Goal: Task Accomplishment & Management: Complete application form

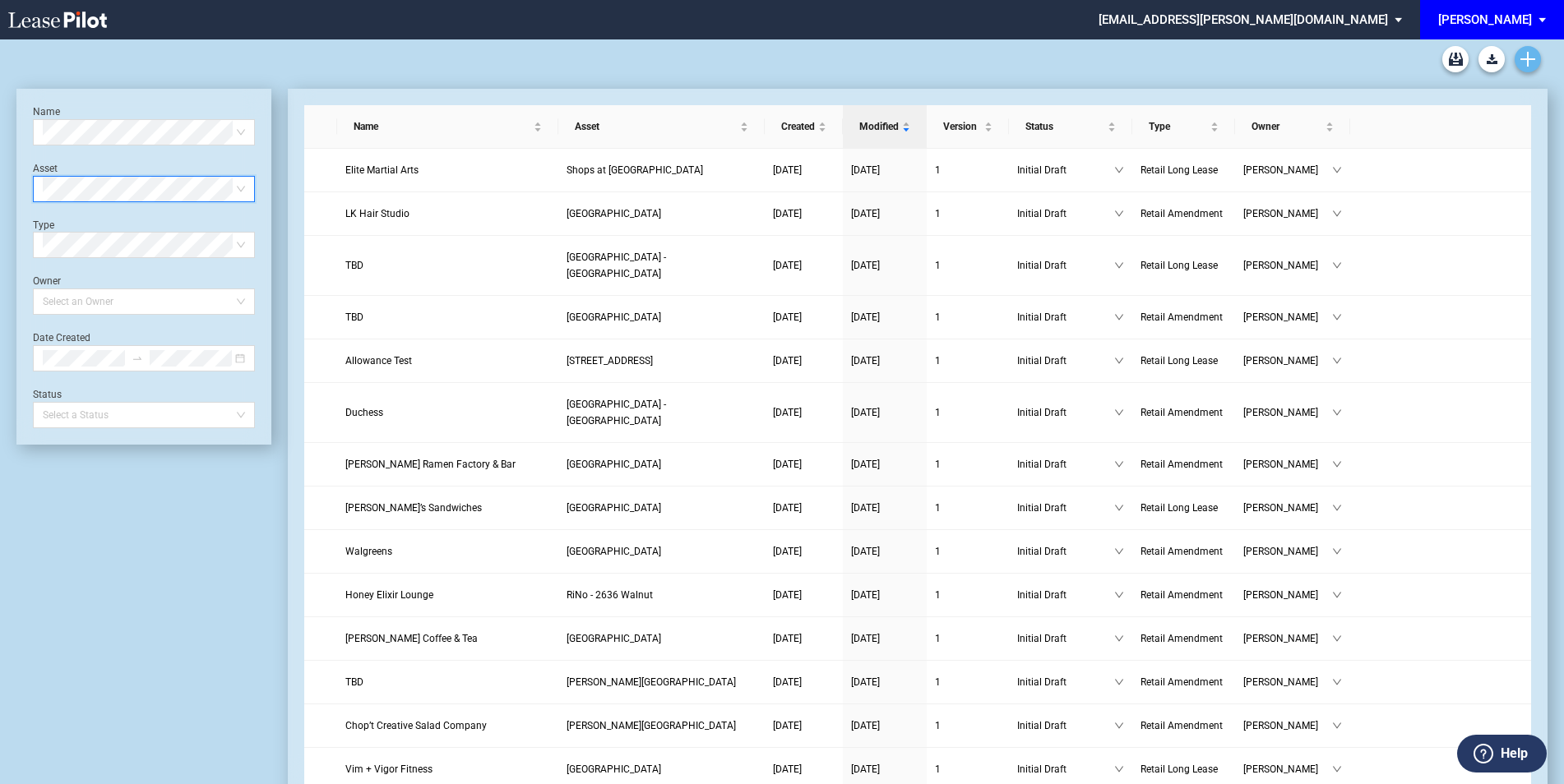
click at [1529, 64] on use "Create new document" at bounding box center [1527, 59] width 15 height 15
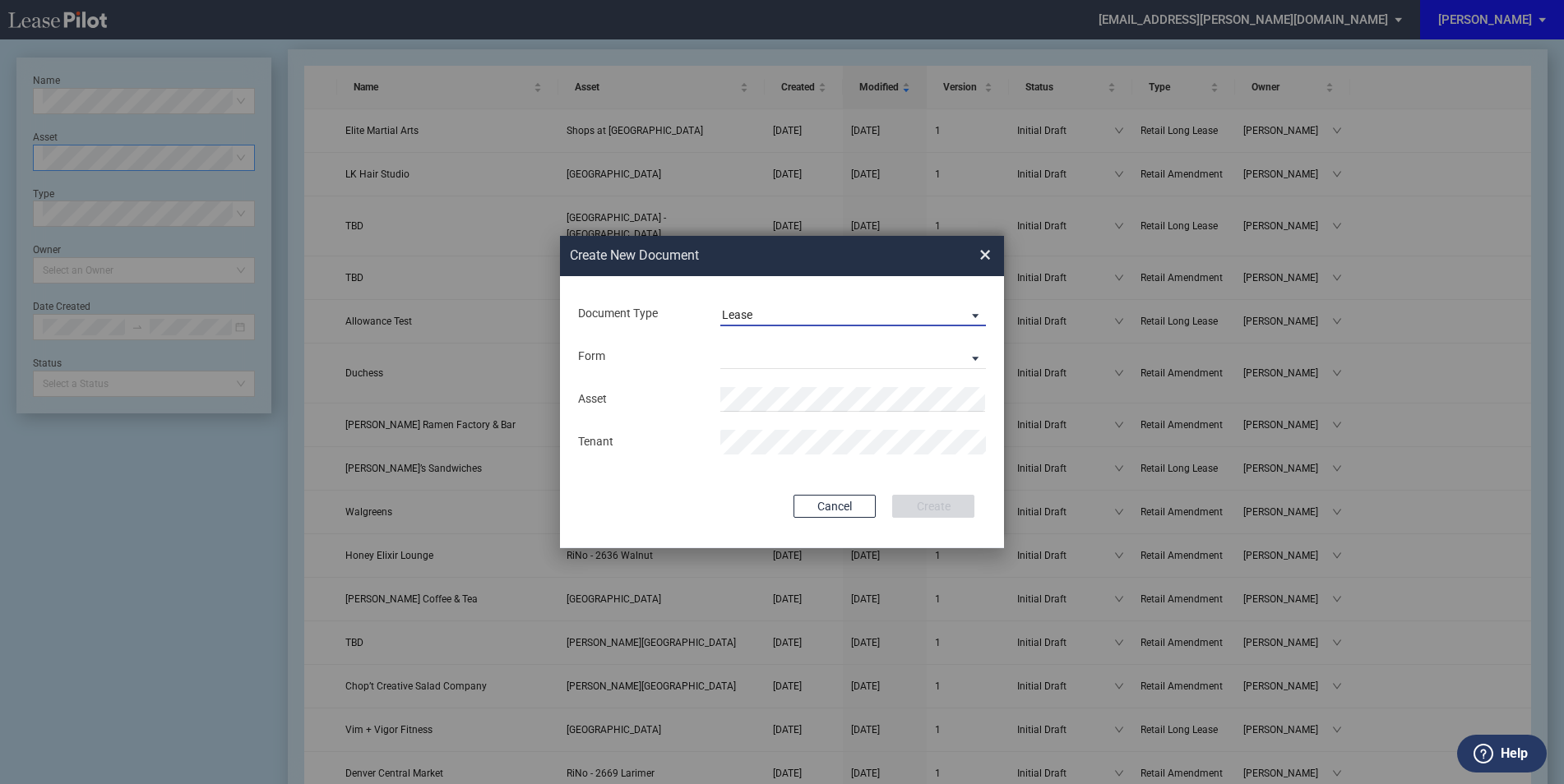
click at [826, 302] on md-select-value "Lease" at bounding box center [853, 314] width 266 height 25
click at [790, 349] on div "Amendment" at bounding box center [757, 354] width 71 height 18
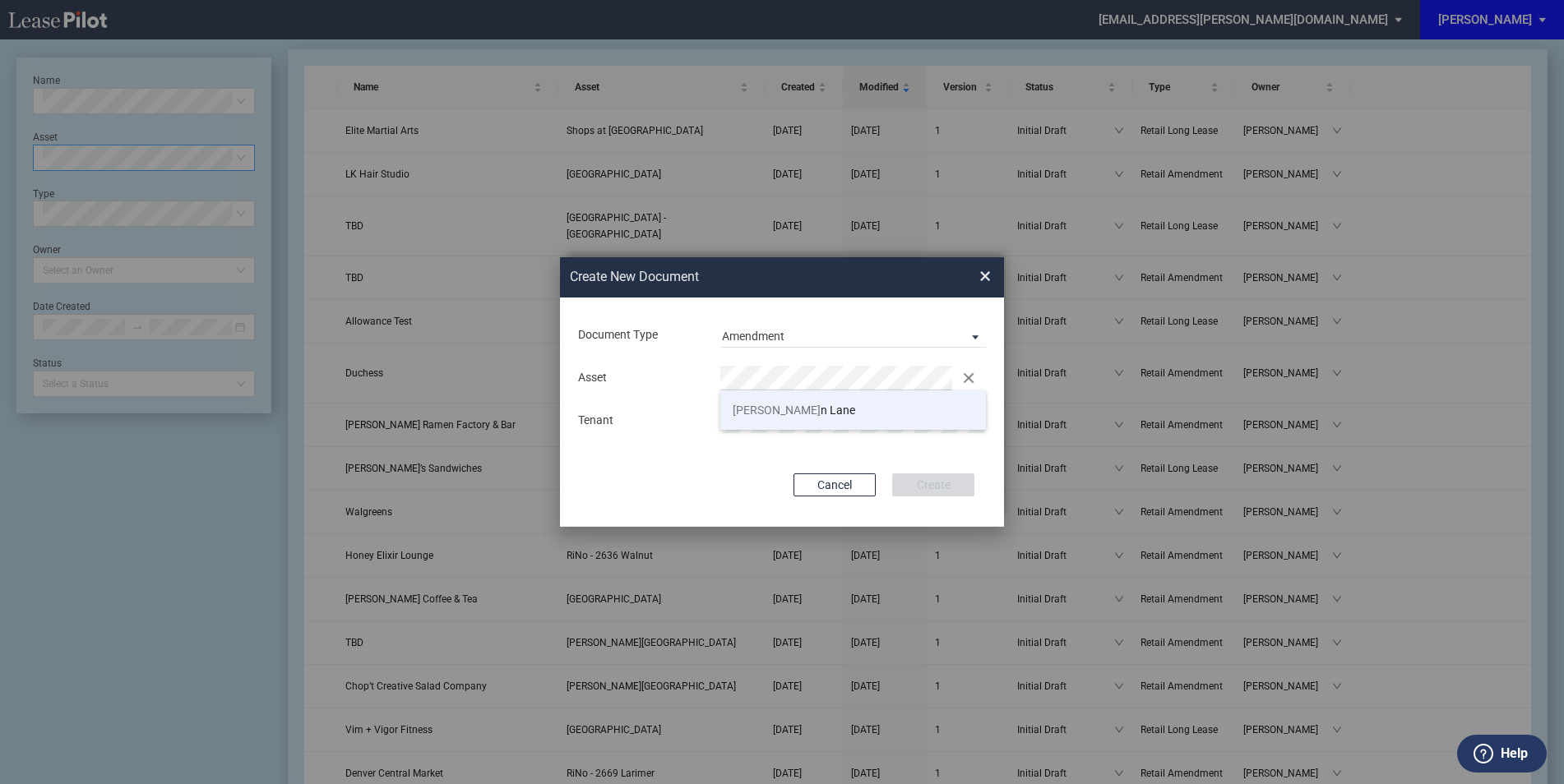
click at [781, 414] on span "Lanter n Lane" at bounding box center [794, 410] width 123 height 14
click at [925, 480] on button "Create" at bounding box center [933, 485] width 82 height 23
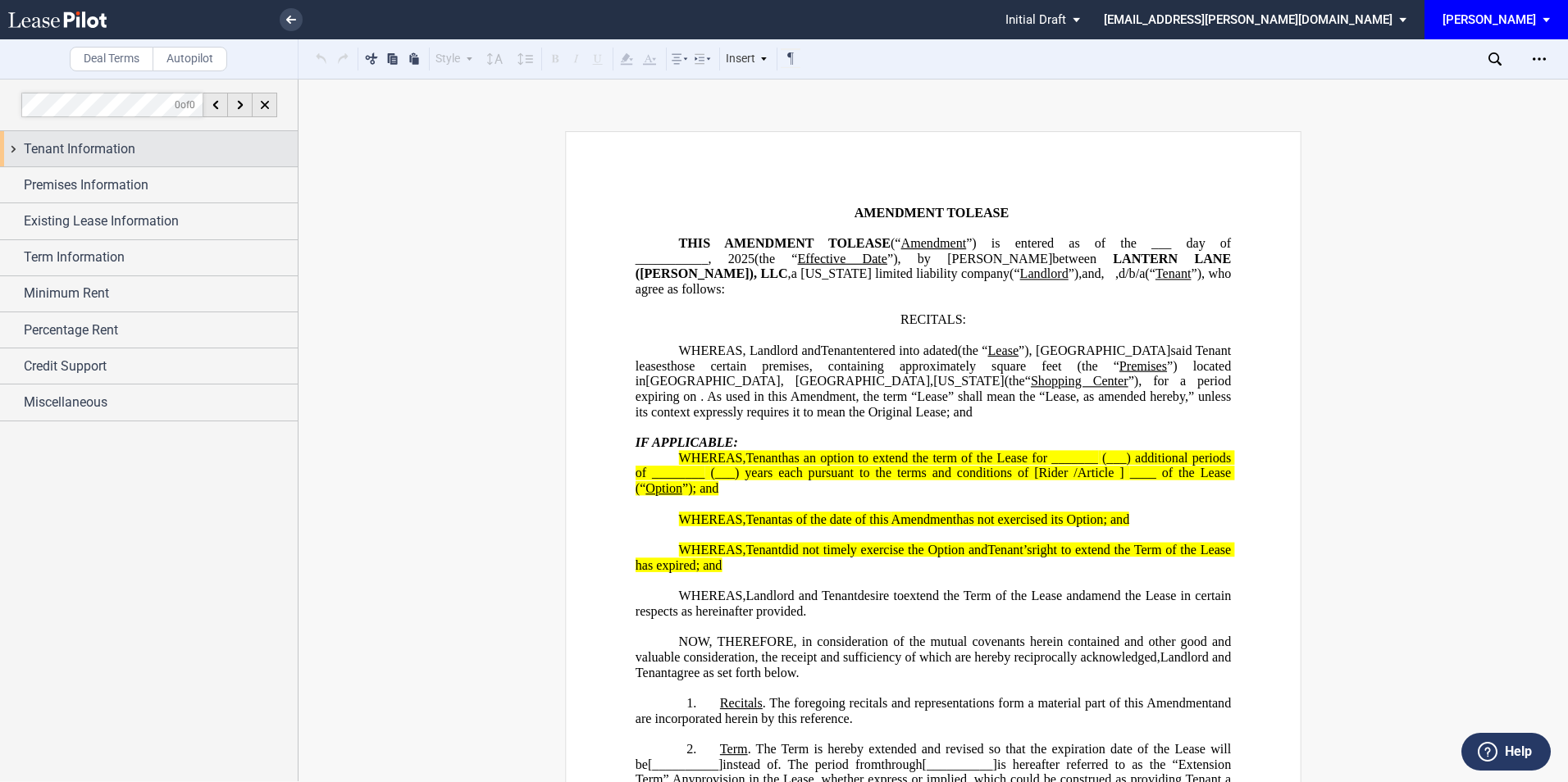
click at [149, 133] on div "Tenant Information" at bounding box center [149, 148] width 298 height 36
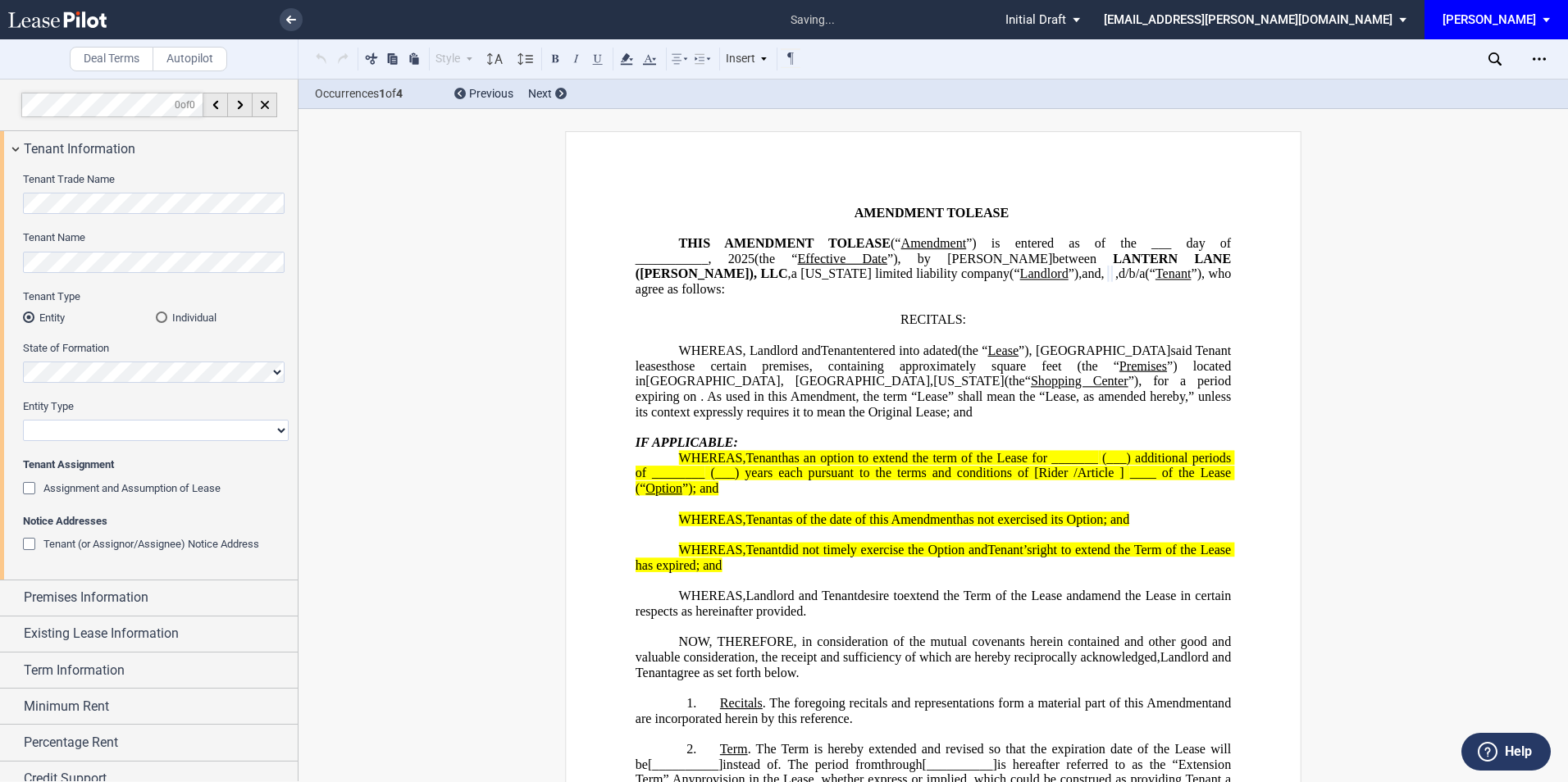
click at [116, 434] on select "Corporation Limited Liability Company General Partnership Limited Partnership O…" at bounding box center [155, 430] width 265 height 21
select select "limited liability company"
click at [23, 419] on select "Corporation Limited Liability Company General Partnership Limited Partnership O…" at bounding box center [155, 430] width 265 height 21
click at [103, 588] on span "Premises Information" at bounding box center [86, 598] width 124 height 19
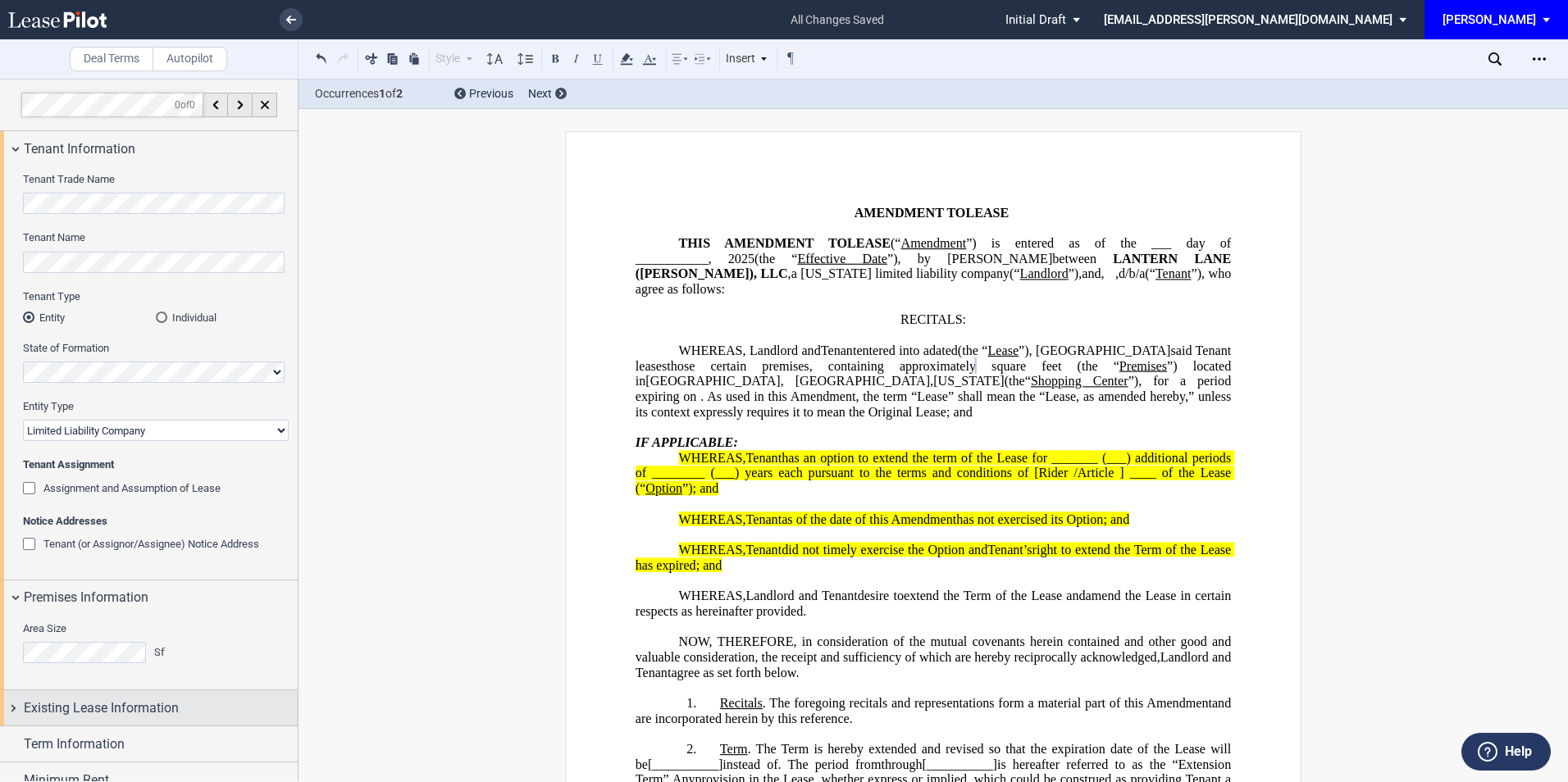
click at [234, 693] on div "Existing Lease Information" at bounding box center [149, 708] width 298 height 36
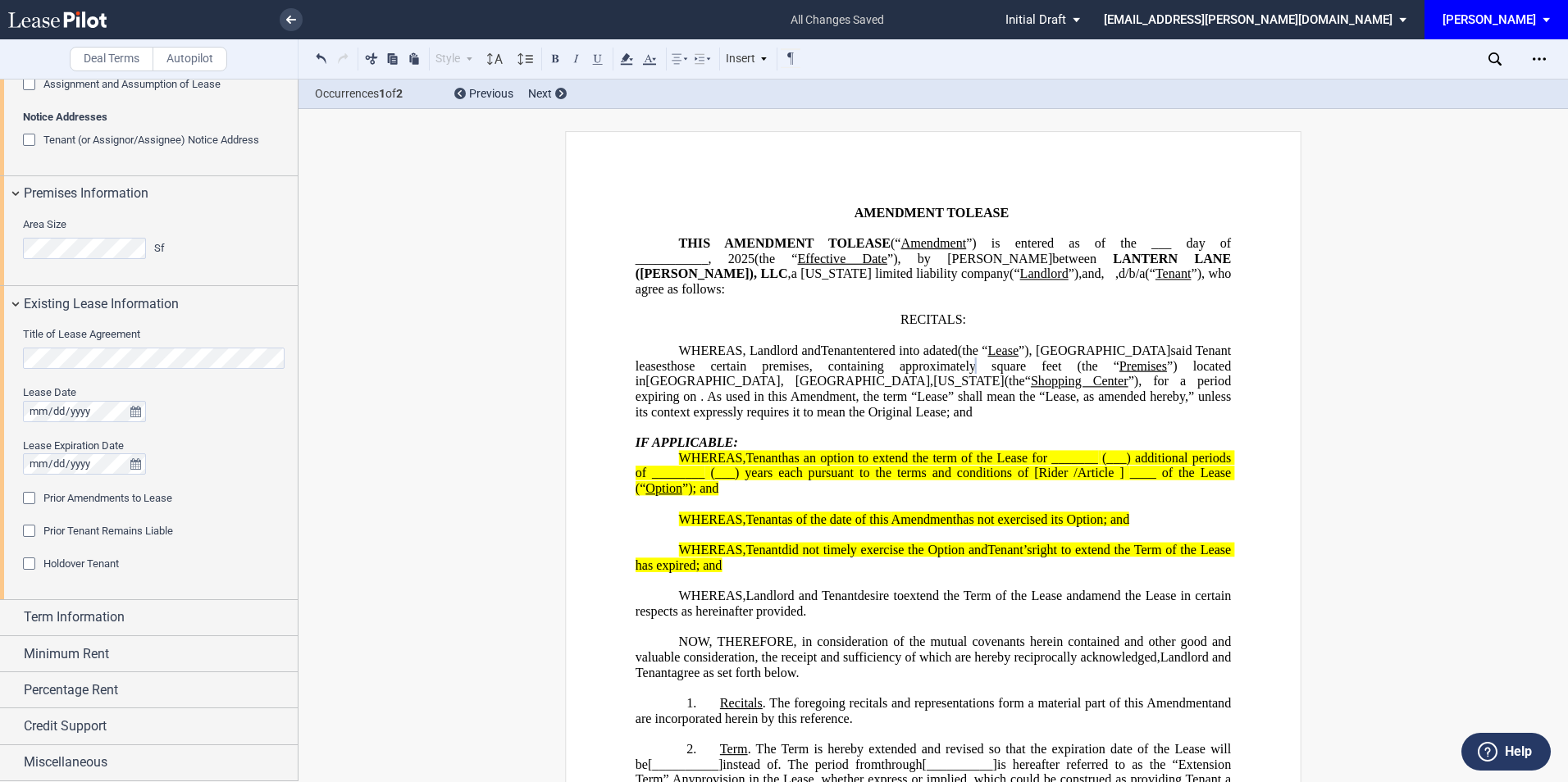
scroll to position [295, 0]
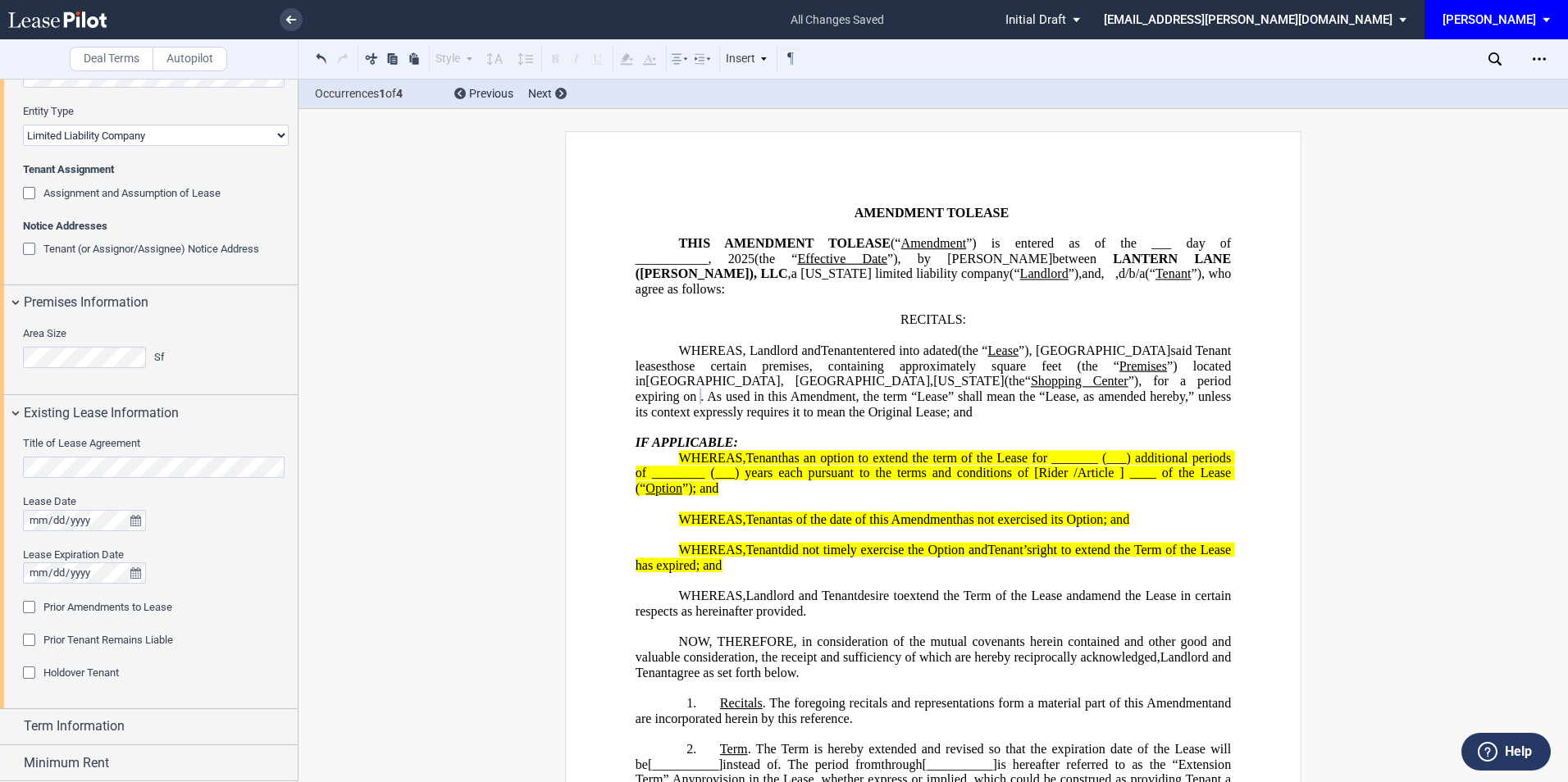
click at [191, 586] on div "Lease Date Lease Expiration Date" at bounding box center [155, 547] width 265 height 105
click at [31, 610] on div "Prior Amendments to Lease" at bounding box center [31, 608] width 16 height 16
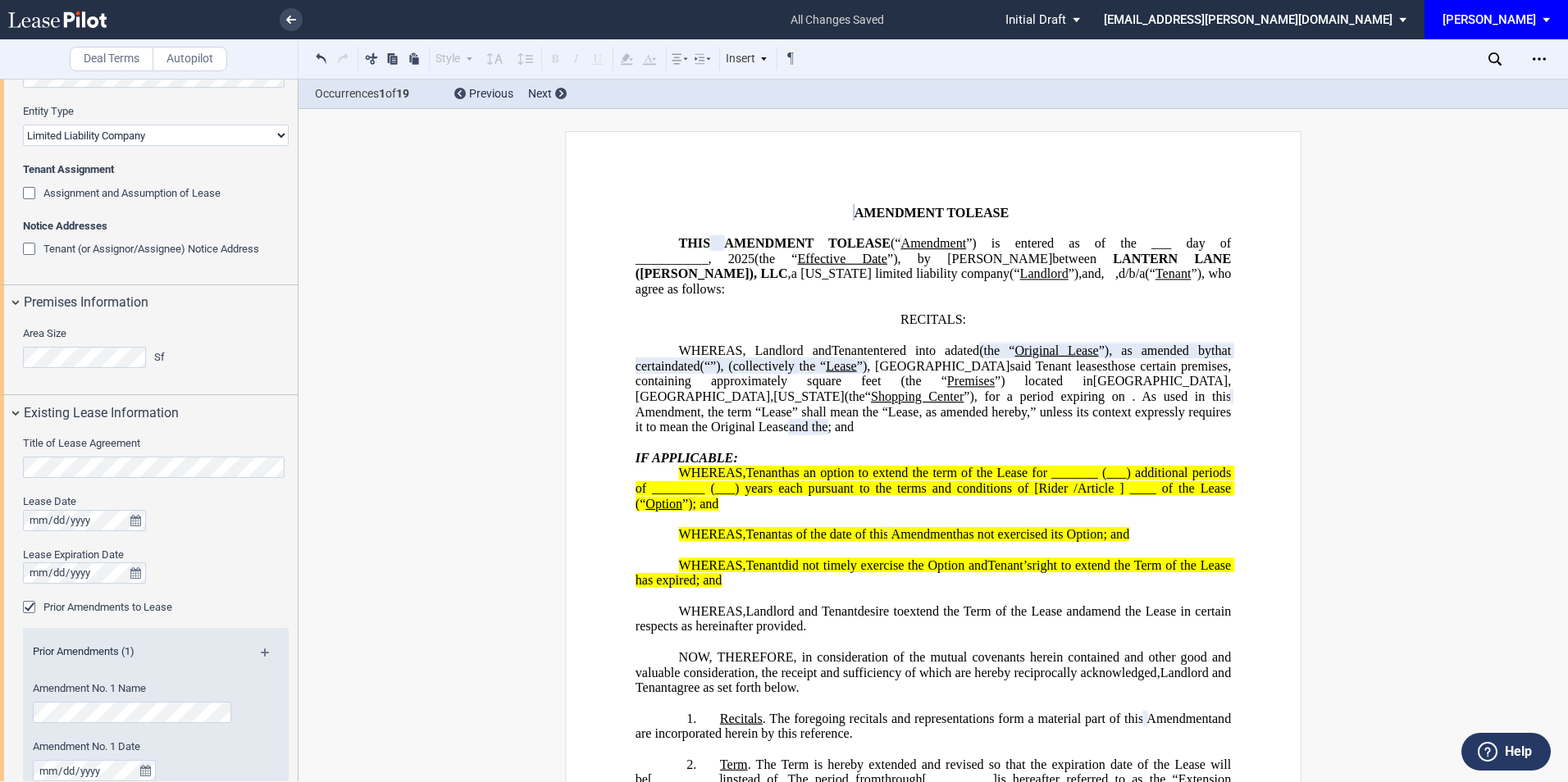
click at [949, 496] on span "(___) years each pursuant to the terms and conditions of [Rider /Article ]" at bounding box center [916, 488] width 414 height 14
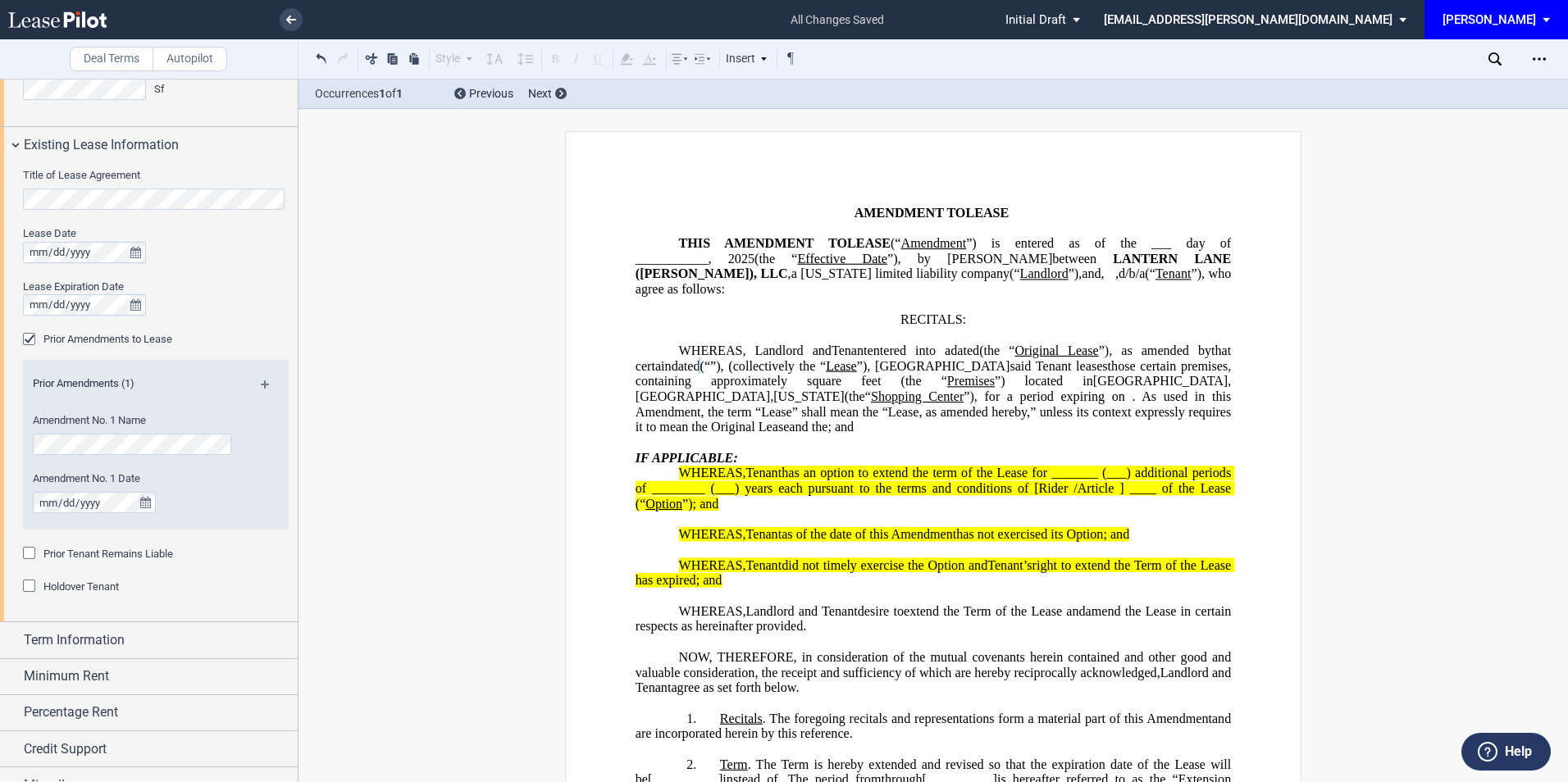
scroll to position [585, 0]
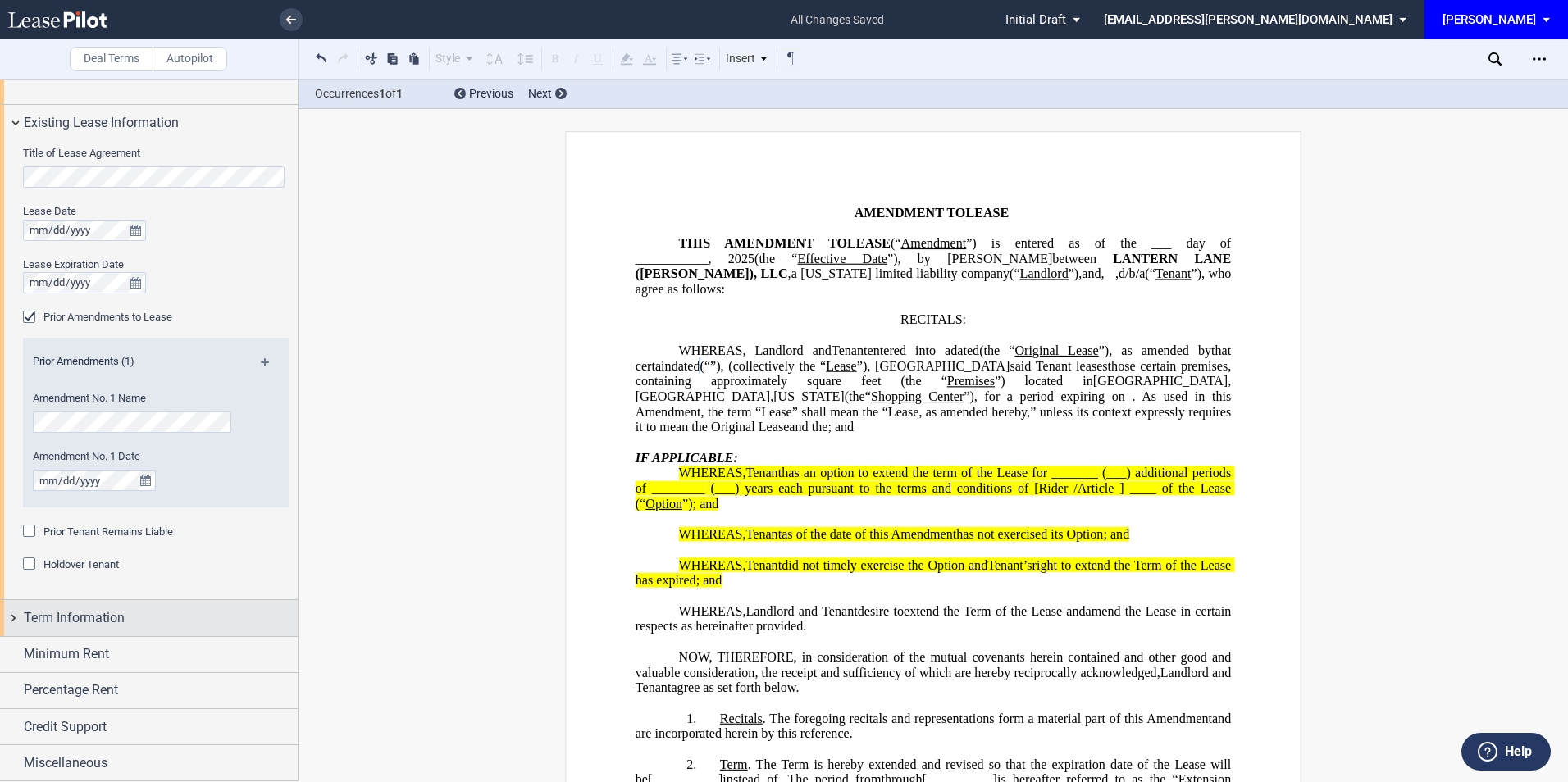
click at [102, 620] on span "Term Information" at bounding box center [74, 618] width 101 height 19
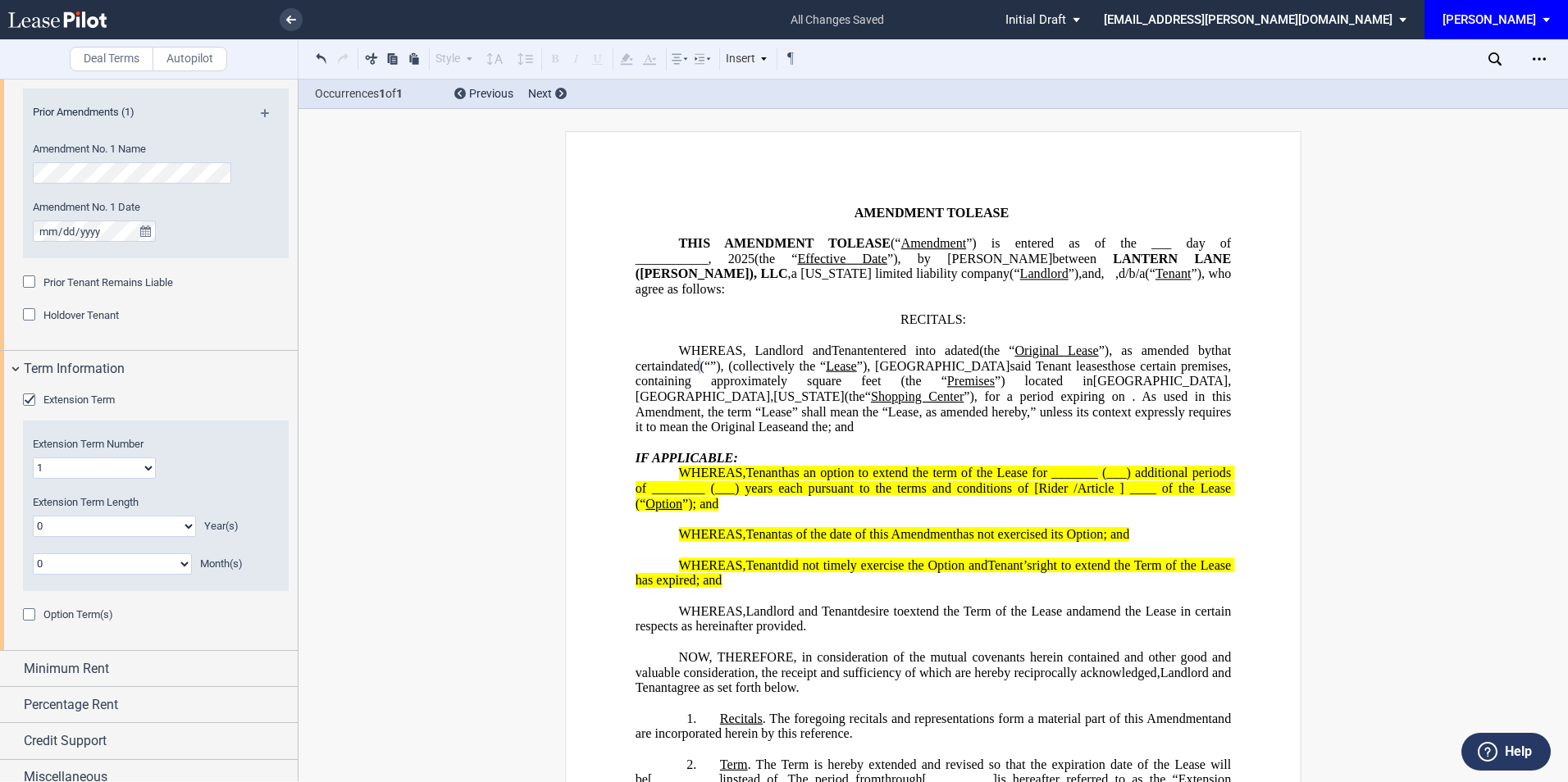
scroll to position [849, 0]
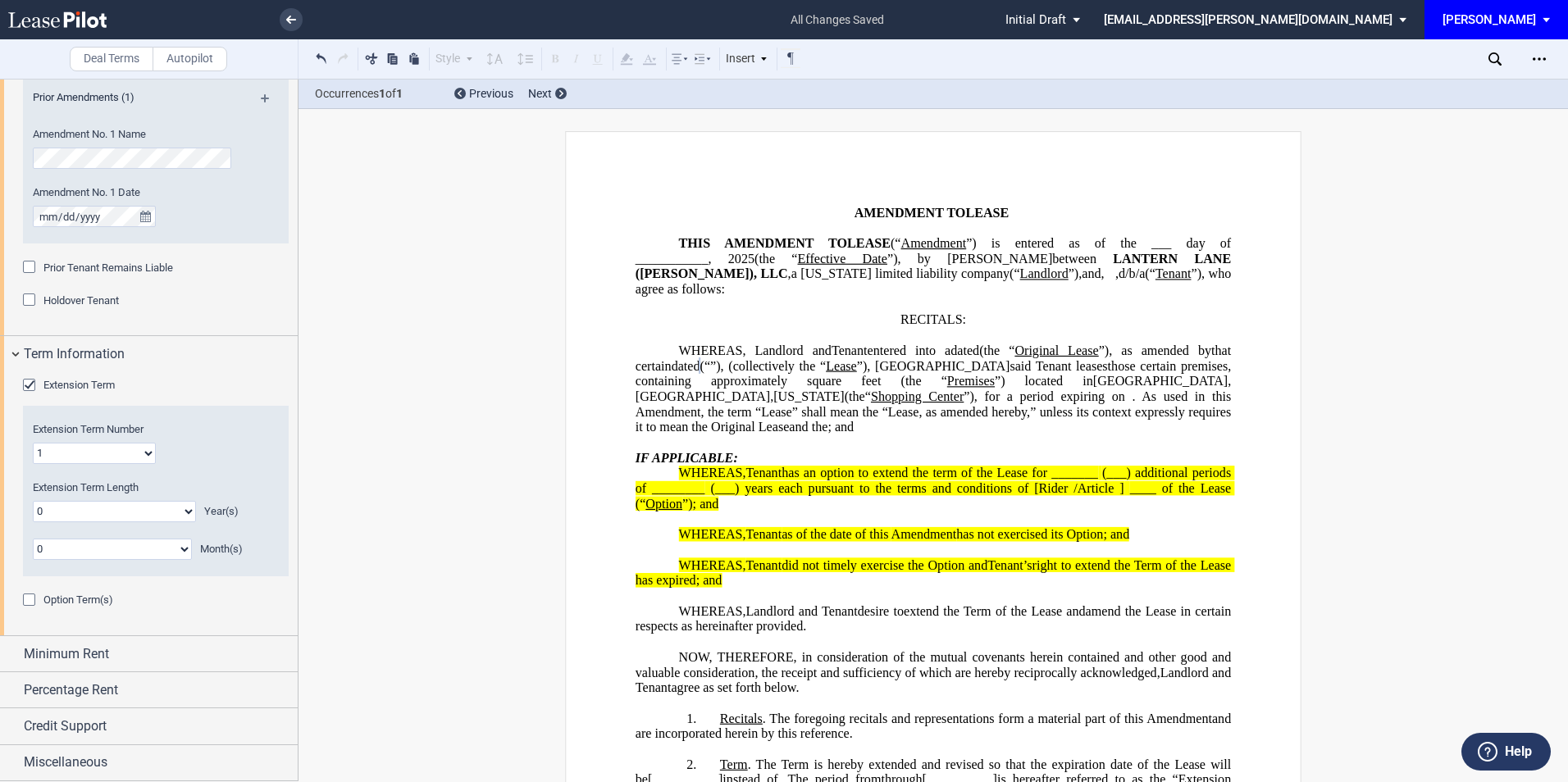
click at [100, 446] on select "1 2 3 4 5 6 7 8 9 10 11 12 13 14 15 16 17 18 19 20" at bounding box center [95, 453] width 123 height 21
click at [33, 443] on select "1 2 3 4 5 6 7 8 9 10 11 12 13 14 15 16 17 18 19 20" at bounding box center [95, 453] width 123 height 21
click at [46, 505] on select "0 1 2 3 4 5 6 7 8 9 10 11 12 13 14 15 16 17 18 19 20" at bounding box center [114, 512] width 163 height 21
select select "number:5"
click at [33, 501] on select "0 1 2 3 4 5 6 7 8 9 10 11 12 13 14 15 16 17 18 19 20" at bounding box center [114, 512] width 163 height 21
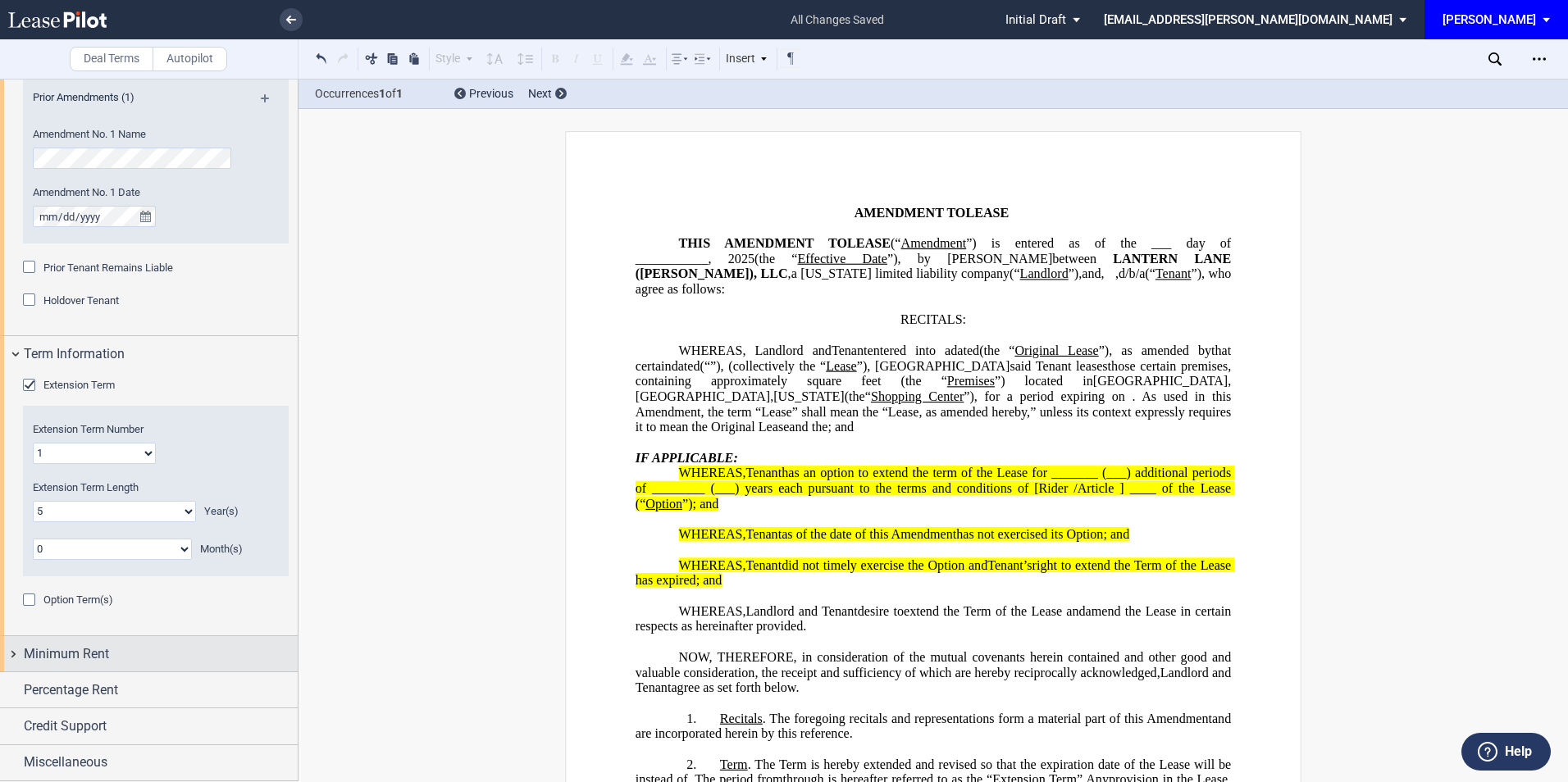
click at [72, 651] on span "Minimum Rent" at bounding box center [67, 654] width 85 height 19
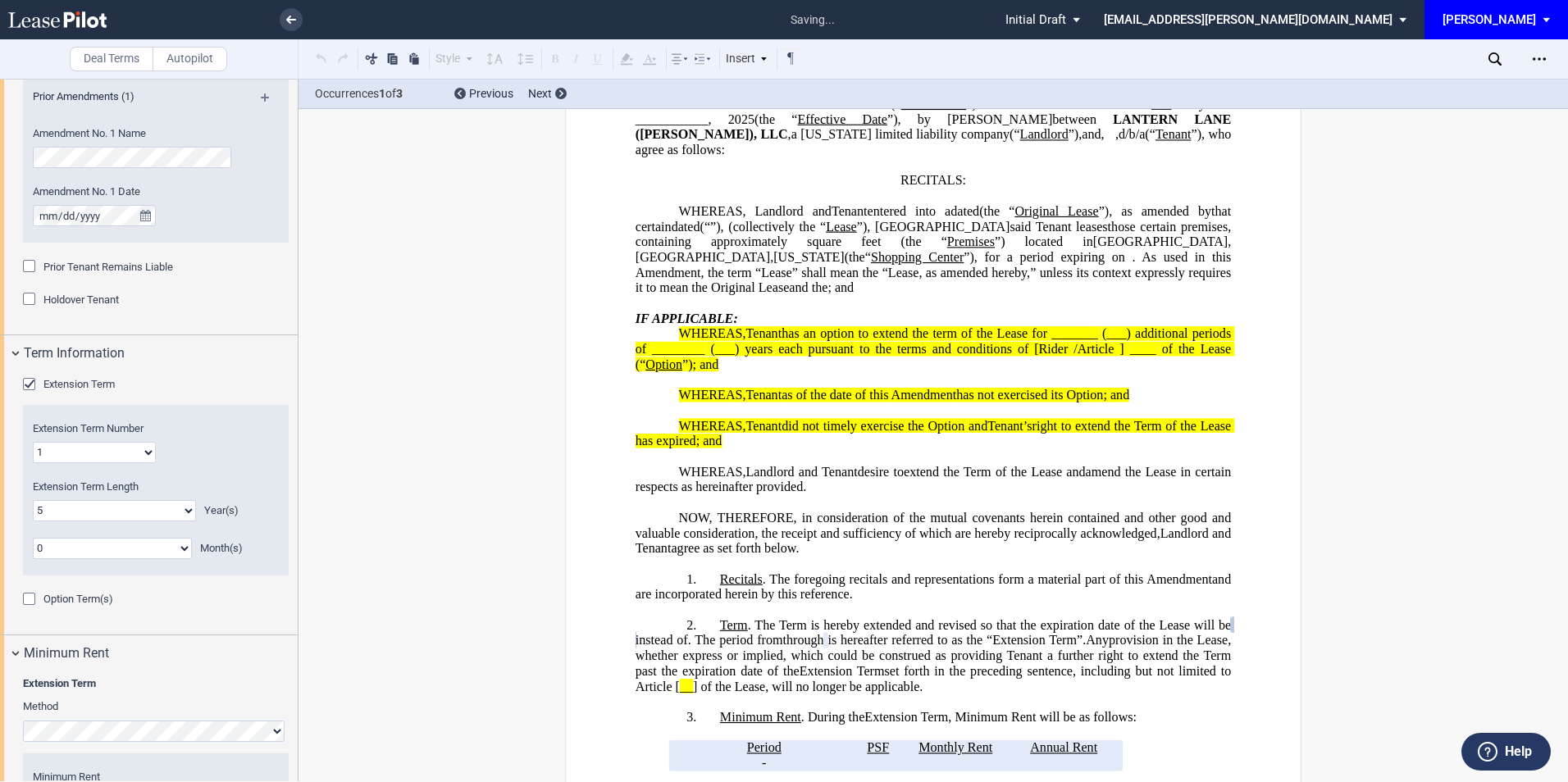
scroll to position [1091, 0]
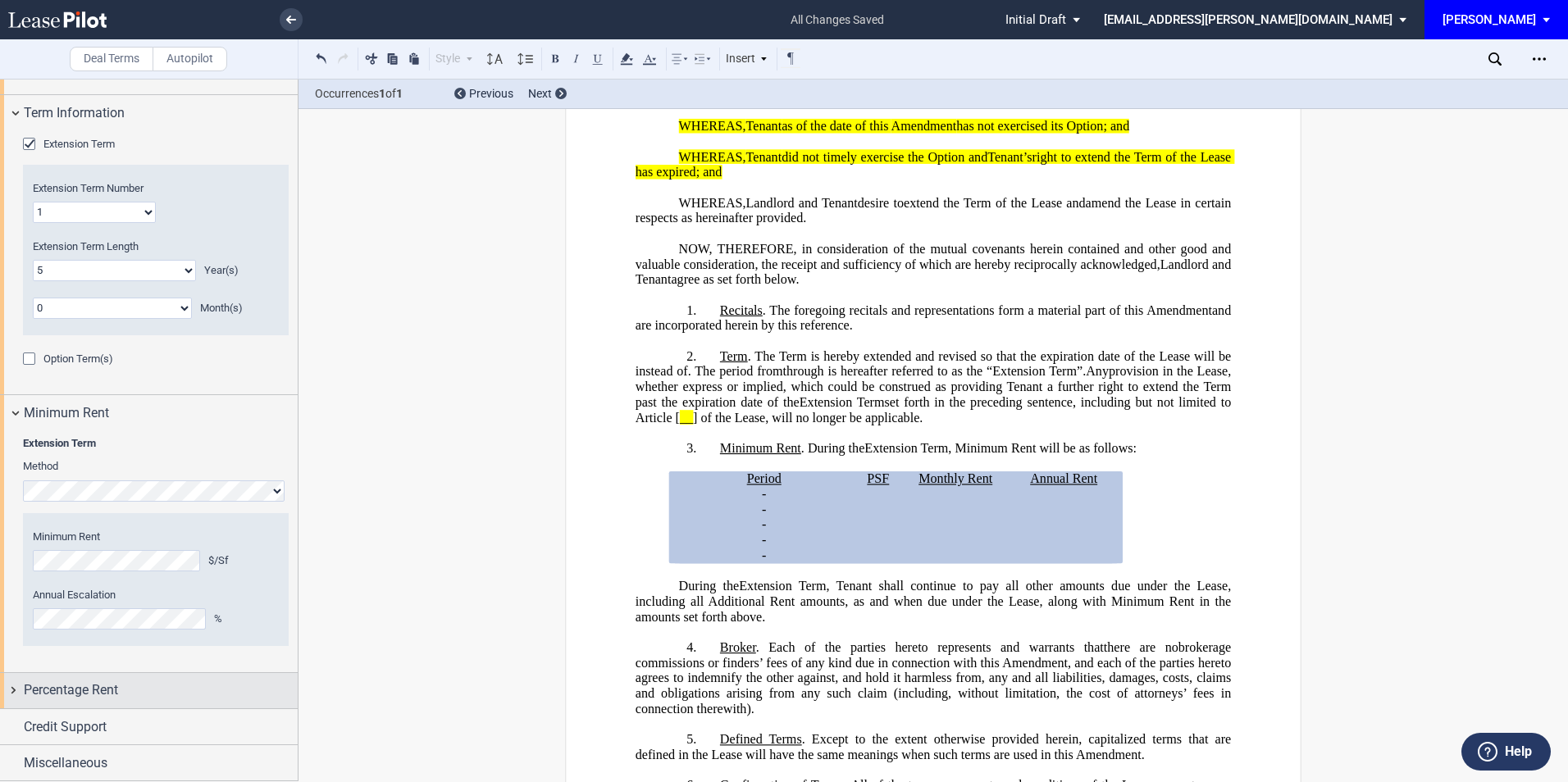
click at [181, 684] on div "Percentage Rent" at bounding box center [161, 690] width 274 height 19
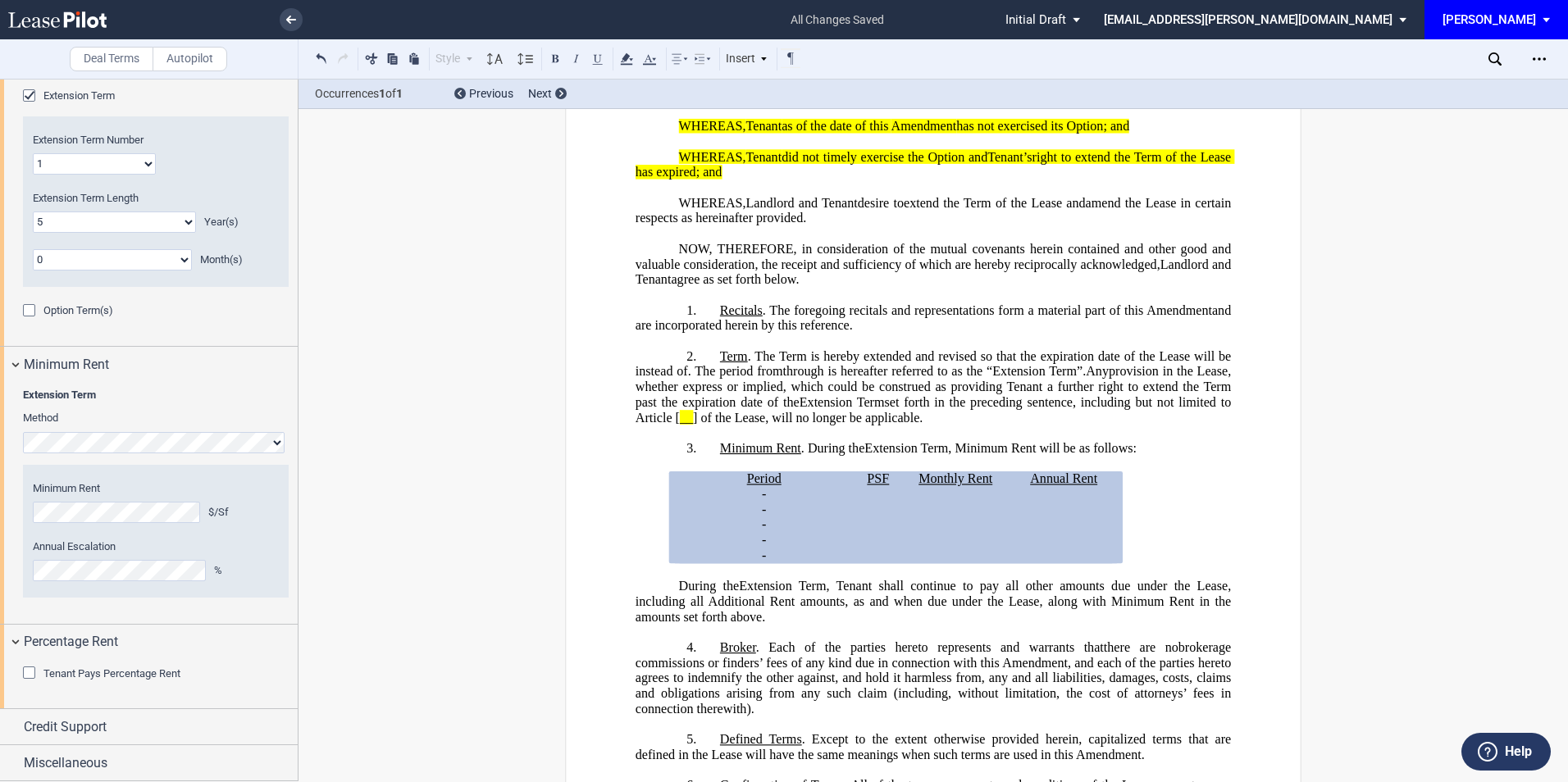
click at [23, 676] on div "Tenant Pays Percentage Rent" at bounding box center [31, 674] width 16 height 16
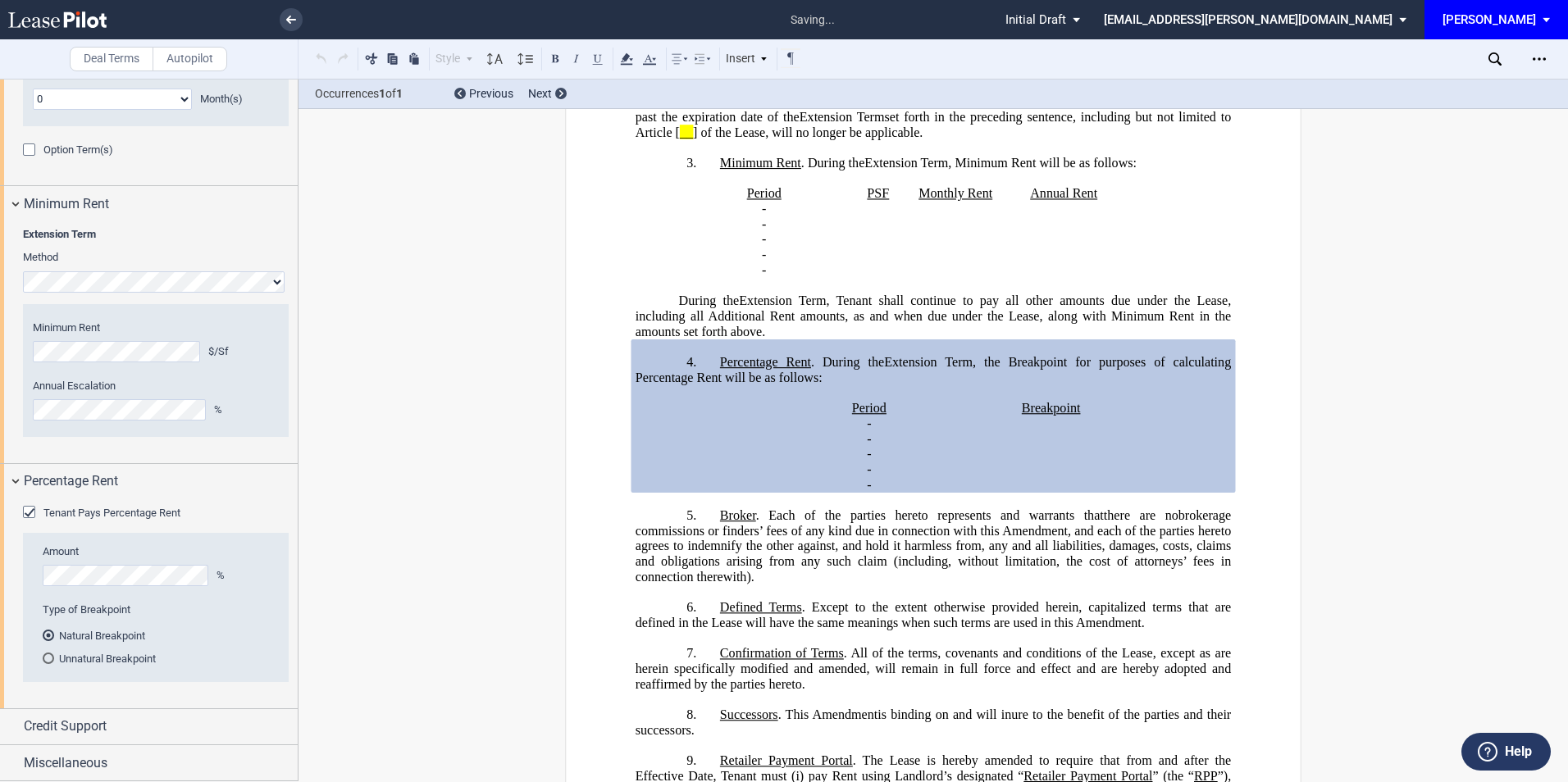
scroll to position [755, 0]
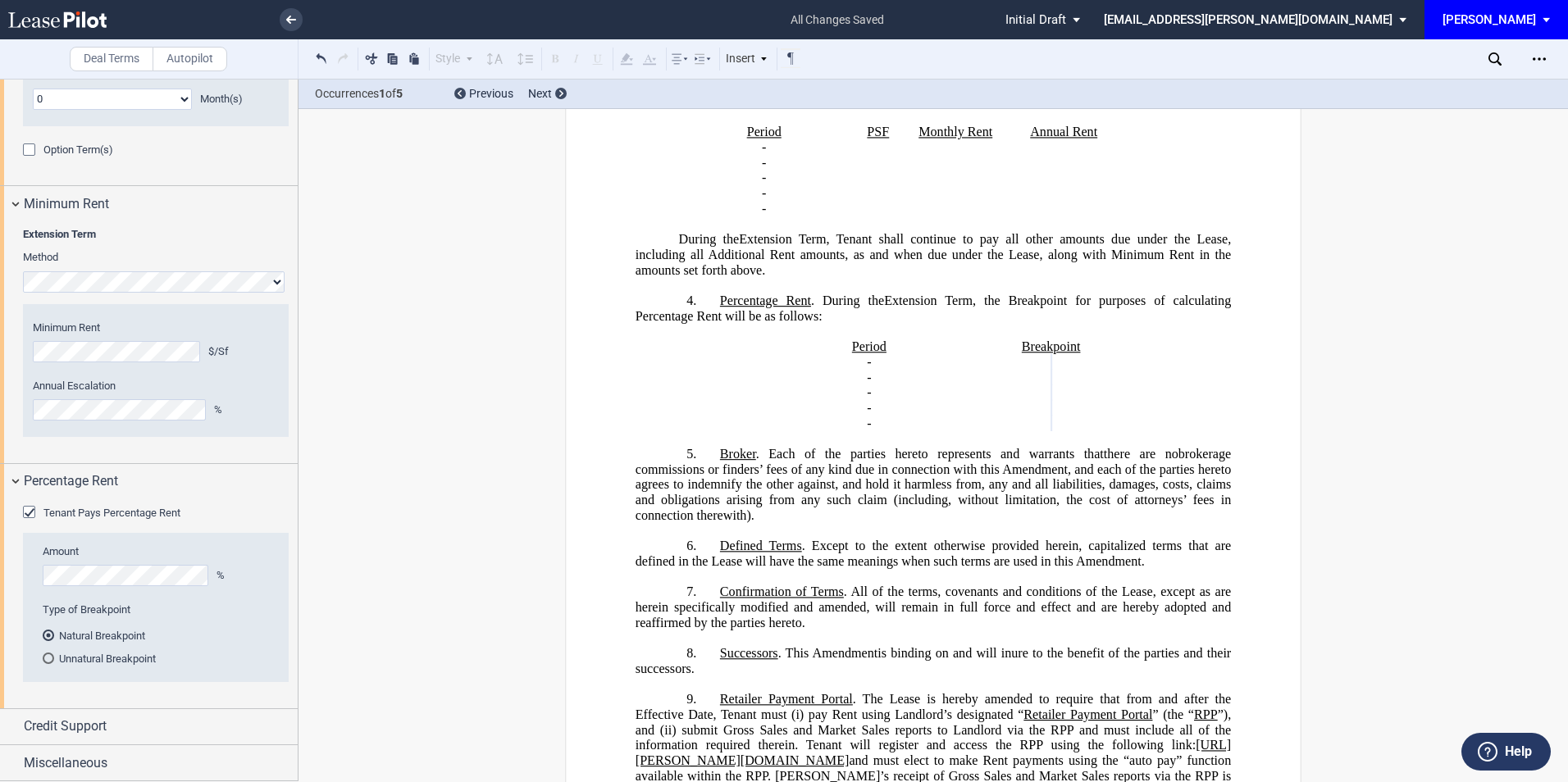
click at [14, 578] on div "Tenant Pays Percentage Rent Amount % Type of Breakpoint Natural Breakpoint Unna…" at bounding box center [149, 604] width 298 height 209
click at [0, 573] on html ".bocls-1{fill:#26354a;fill-rule:evenodd} Loading... × saving... Pending... Pend…" at bounding box center [784, 391] width 1568 height 782
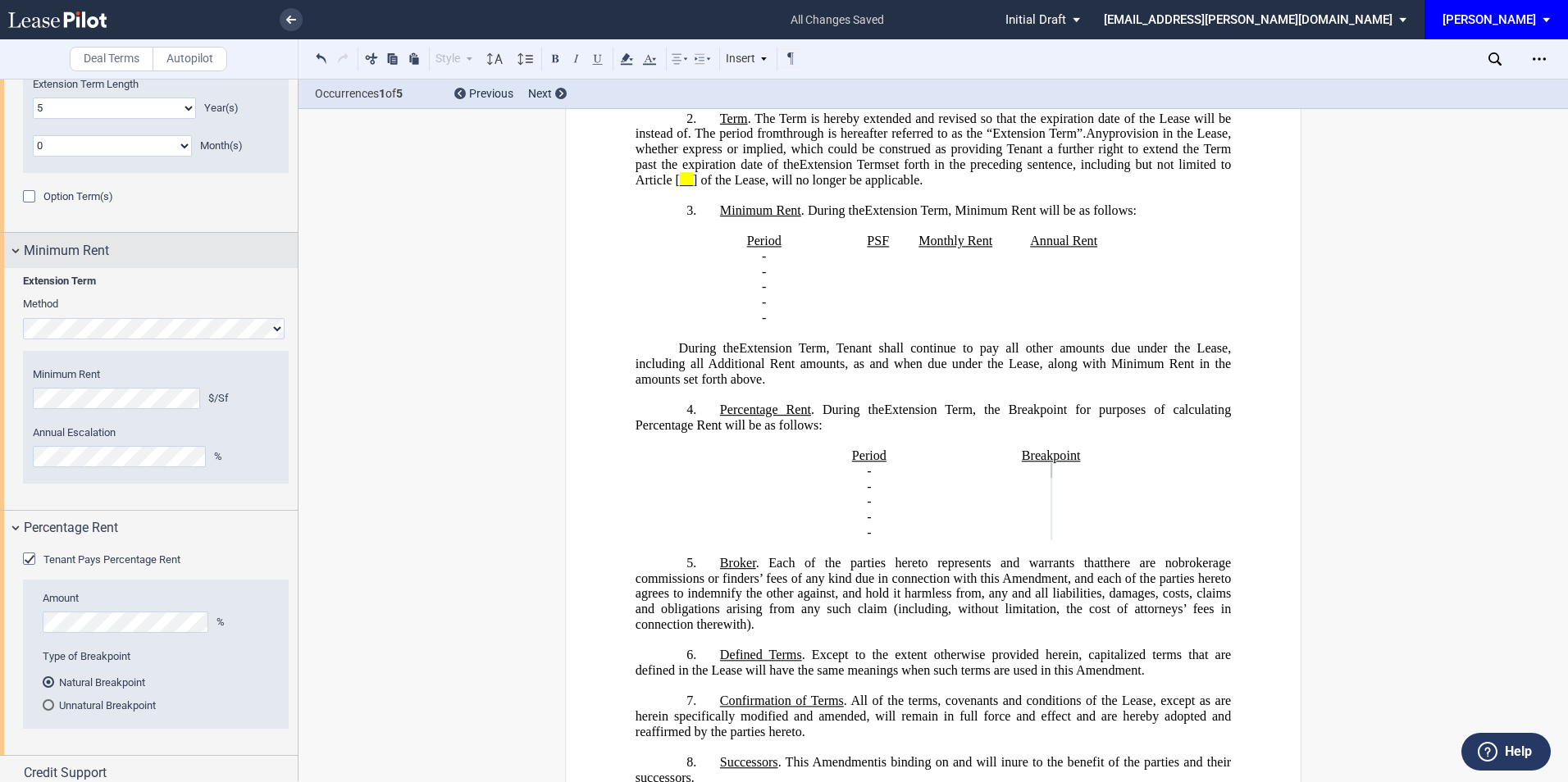
scroll to position [1300, 0]
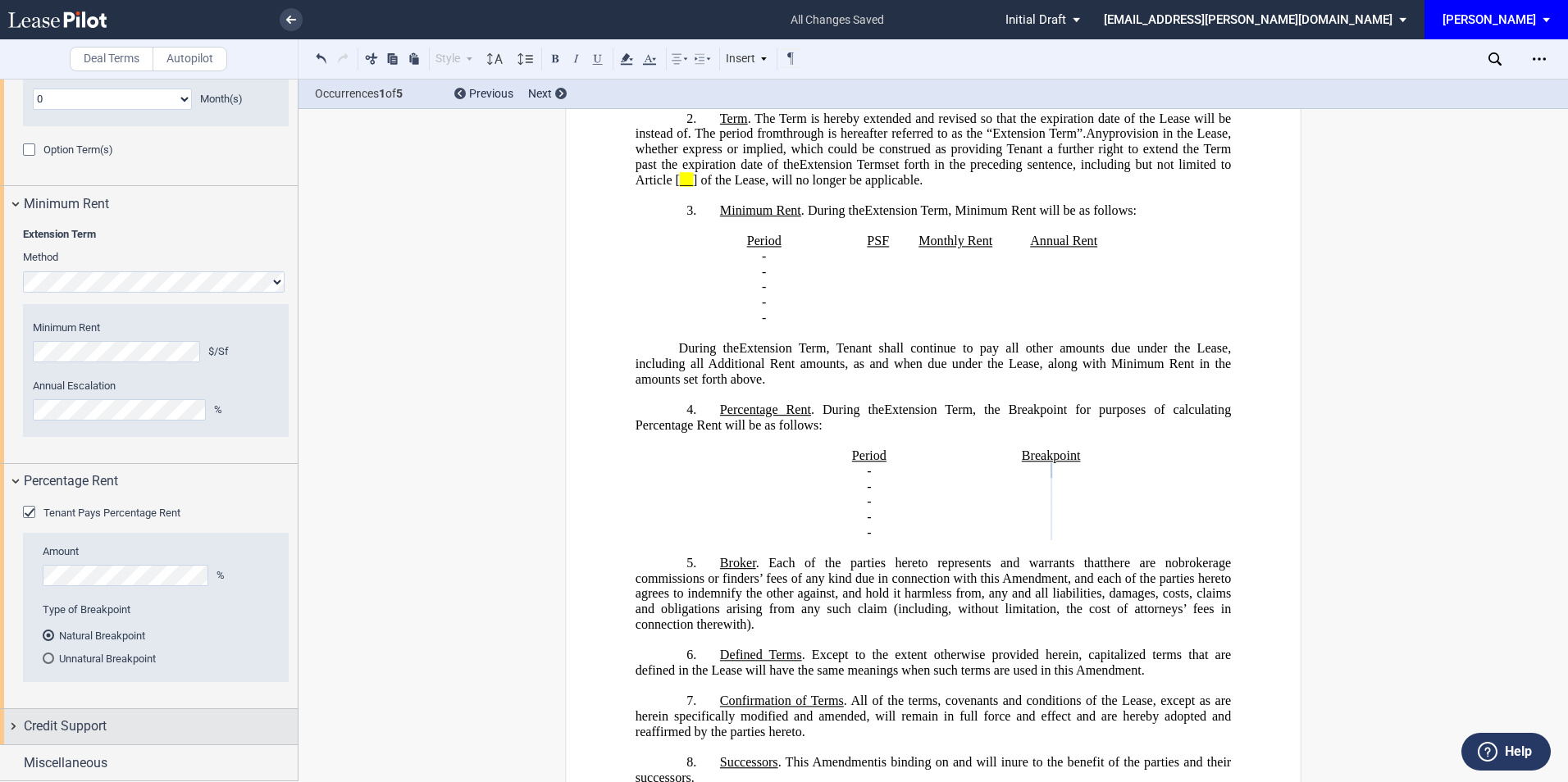
click at [79, 731] on span "Credit Support" at bounding box center [66, 726] width 83 height 19
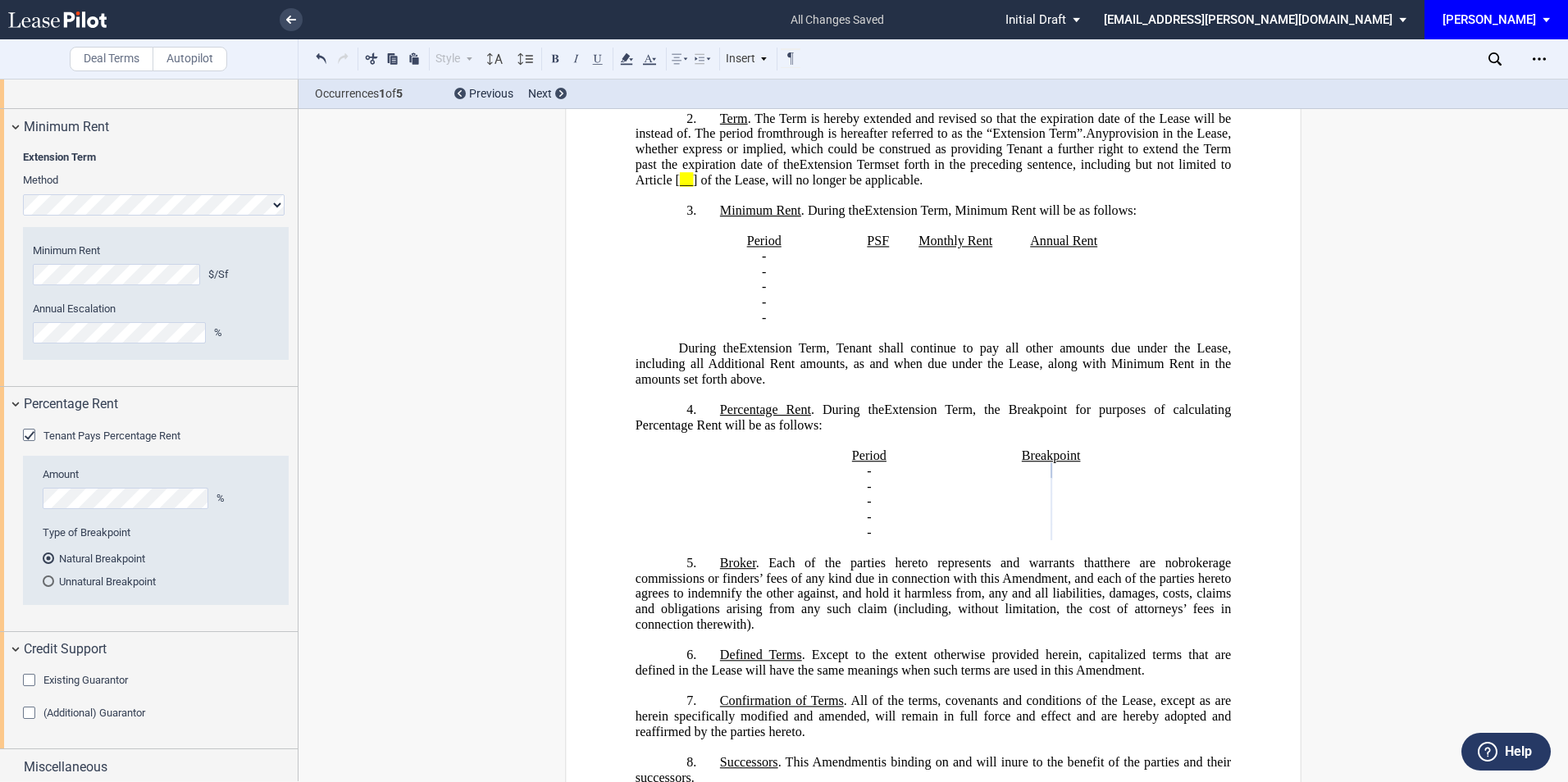
scroll to position [1381, 0]
drag, startPoint x: 27, startPoint y: 677, endPoint x: 112, endPoint y: 643, distance: 91.5
click at [27, 677] on div "Existing Guarantor" at bounding box center [31, 678] width 16 height 16
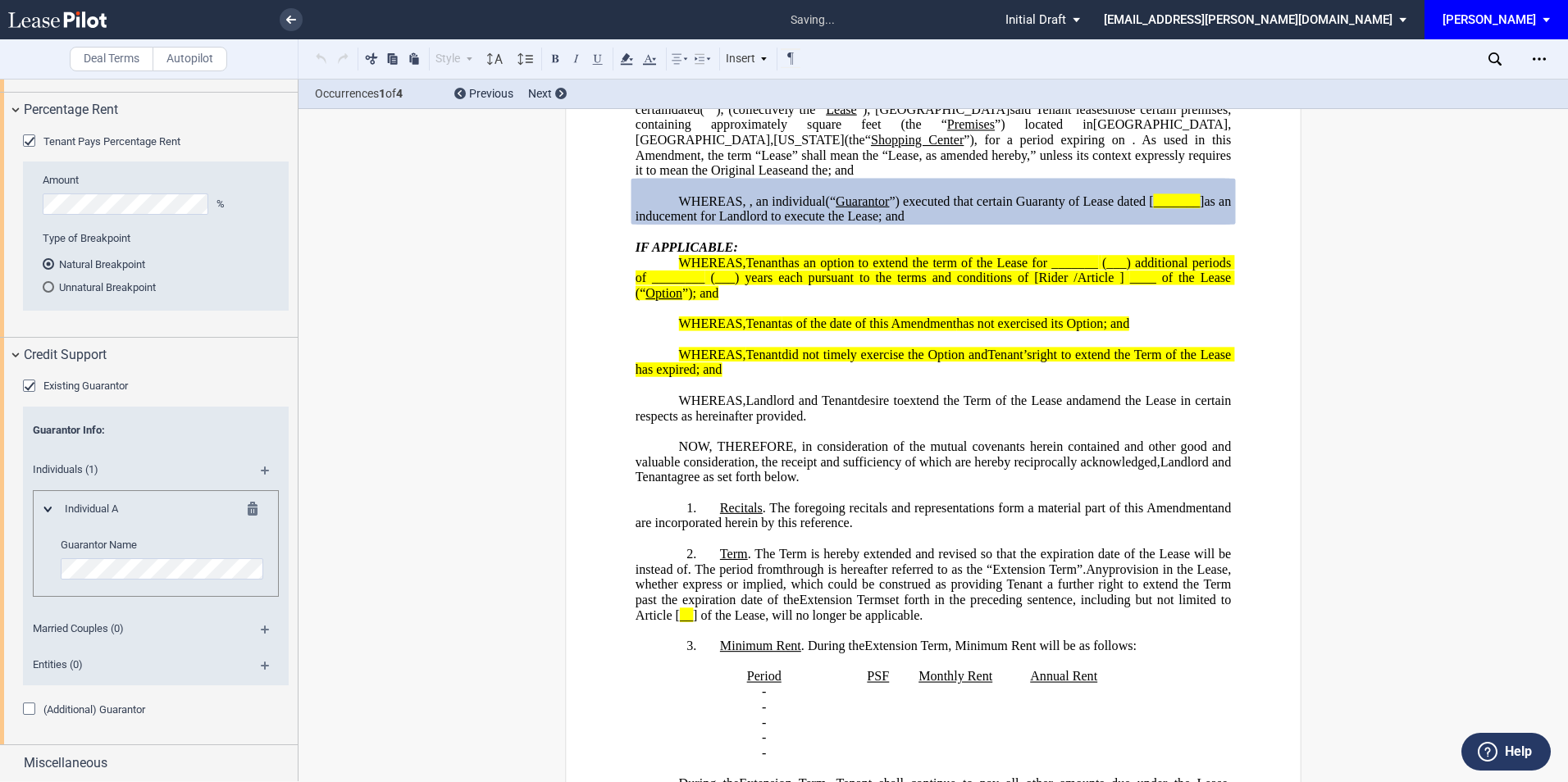
scroll to position [1672, 0]
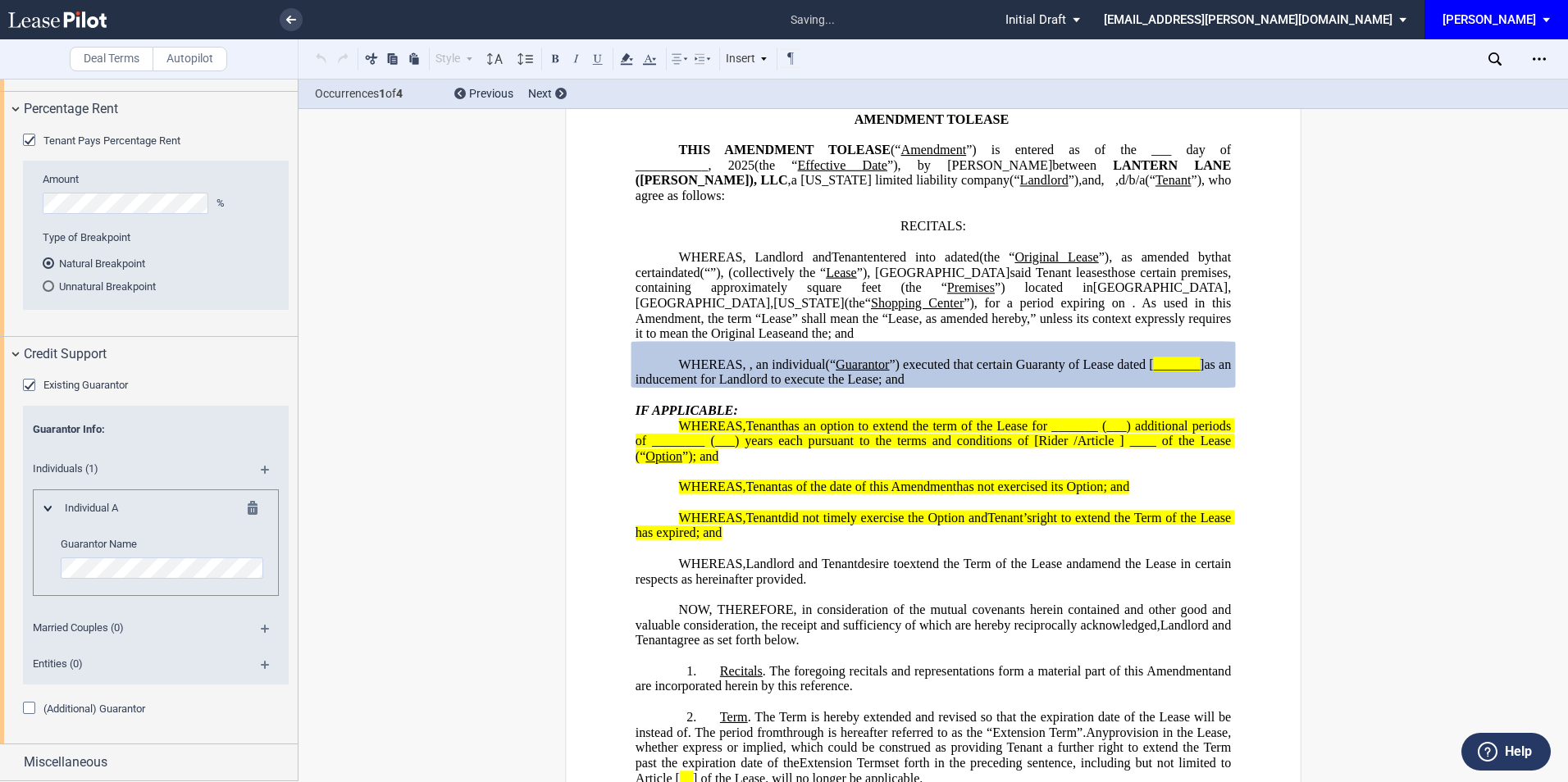
click at [253, 506] on md-icon at bounding box center [257, 511] width 19 height 19
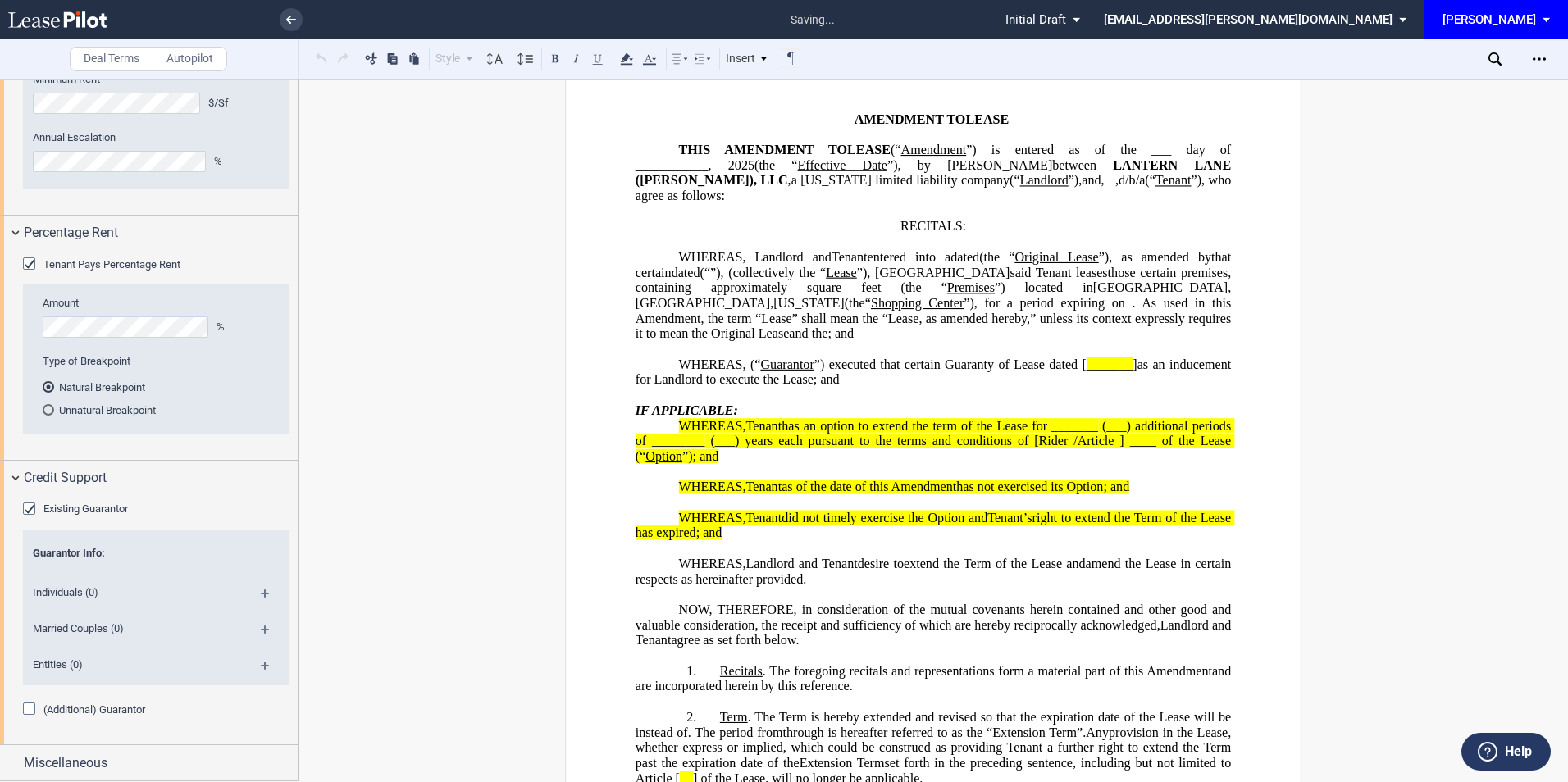
scroll to position [1548, 0]
click at [262, 671] on md-icon at bounding box center [271, 671] width 22 height 19
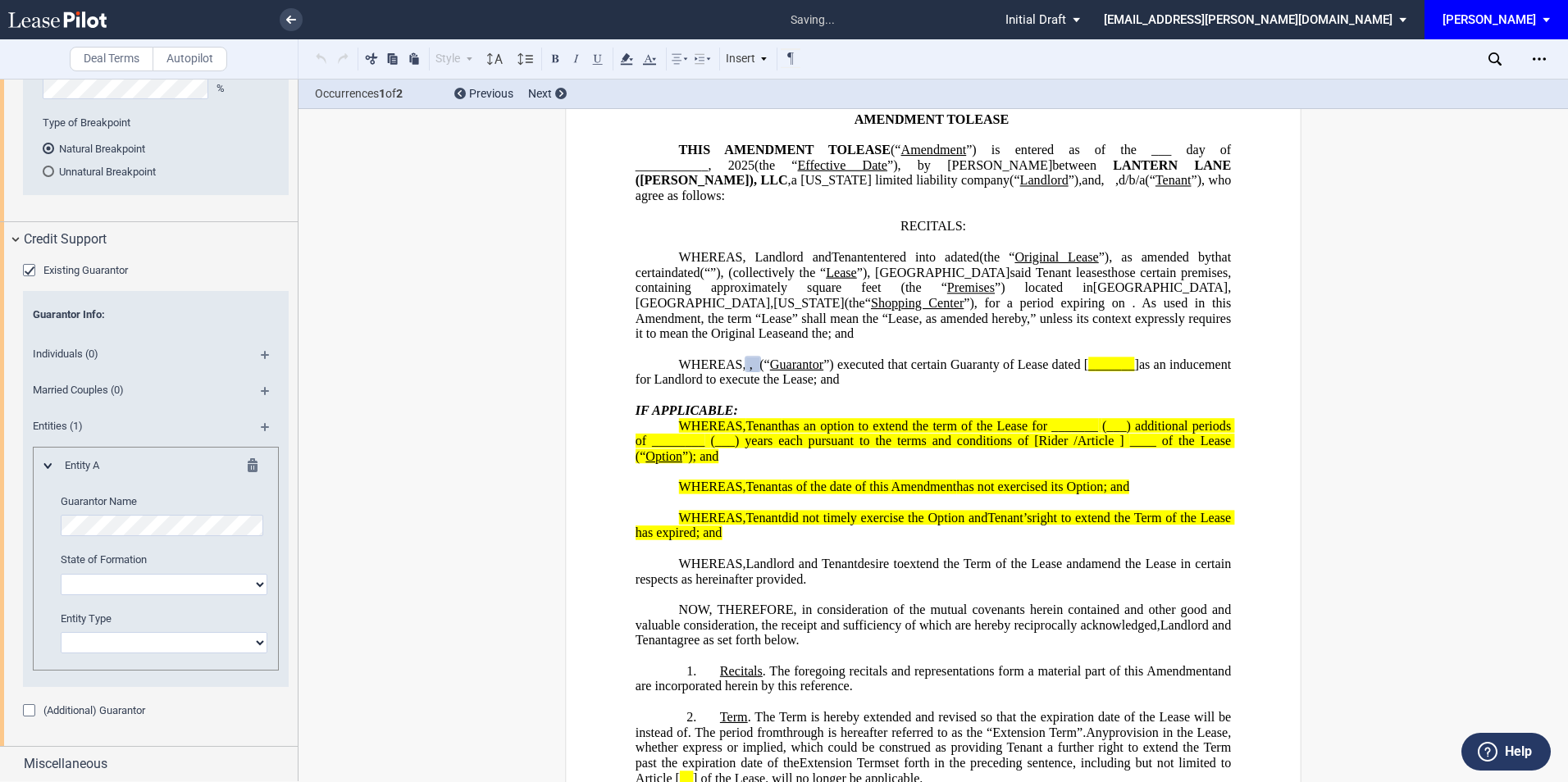
scroll to position [1788, 0]
click at [85, 579] on select "[US_STATE] [US_STATE] [US_STATE] [US_STATE] [US_STATE] [US_STATE] [US_STATE] [U…" at bounding box center [164, 583] width 206 height 21
select select "[US_STATE]"
click at [61, 573] on select "[US_STATE] [US_STATE] [US_STATE] [US_STATE] [US_STATE] [US_STATE] [US_STATE] [U…" at bounding box center [164, 583] width 206 height 21
click at [122, 642] on select "Corporation Limited Liability Company General Partnership Limited Partnership O…" at bounding box center [164, 641] width 206 height 21
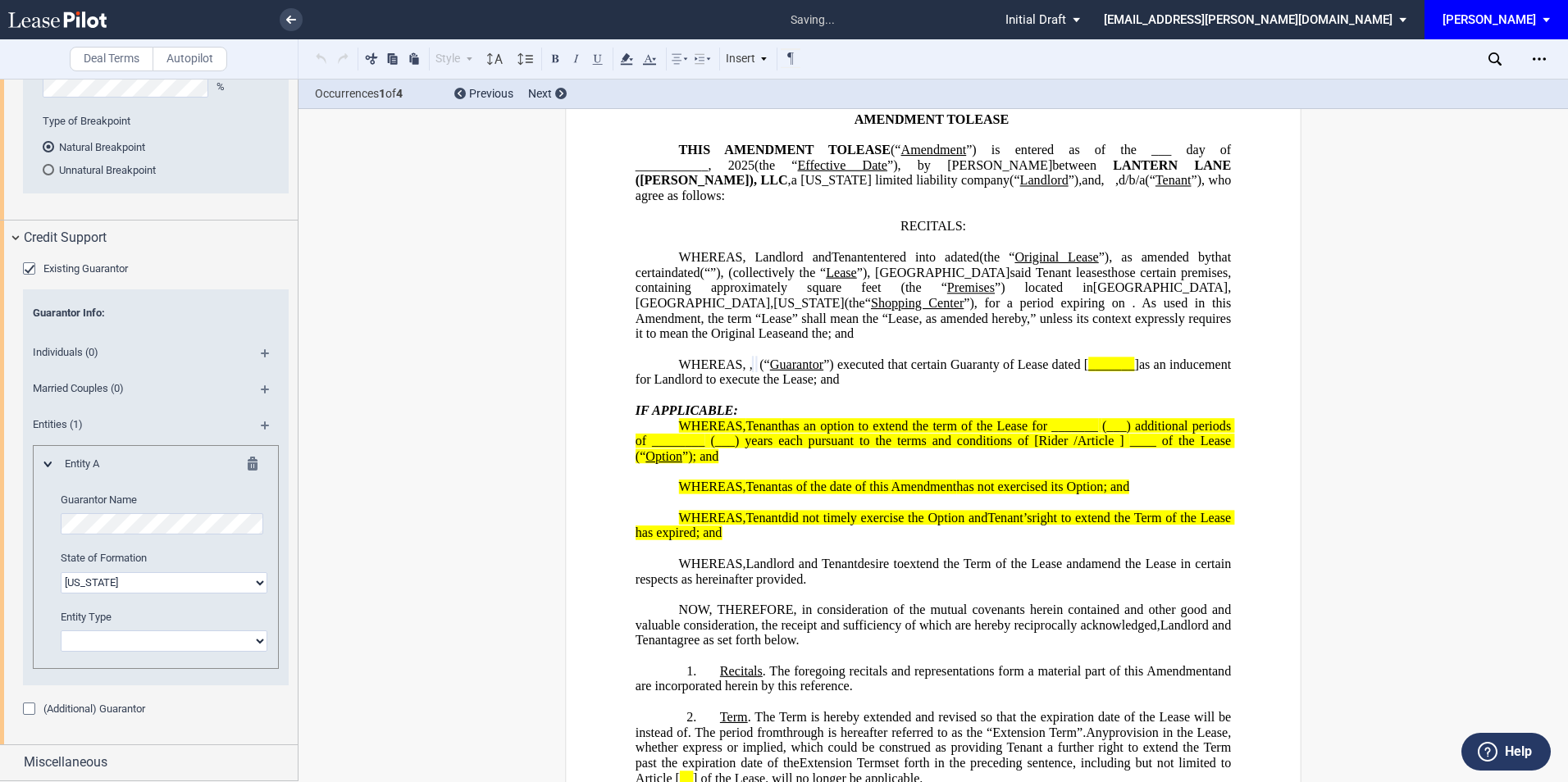
select select "corporation"
click at [61, 631] on select "Corporation Limited Liability Company General Partnership Limited Partnership O…" at bounding box center [164, 641] width 206 height 21
click at [71, 765] on span "Miscellaneous" at bounding box center [66, 763] width 84 height 19
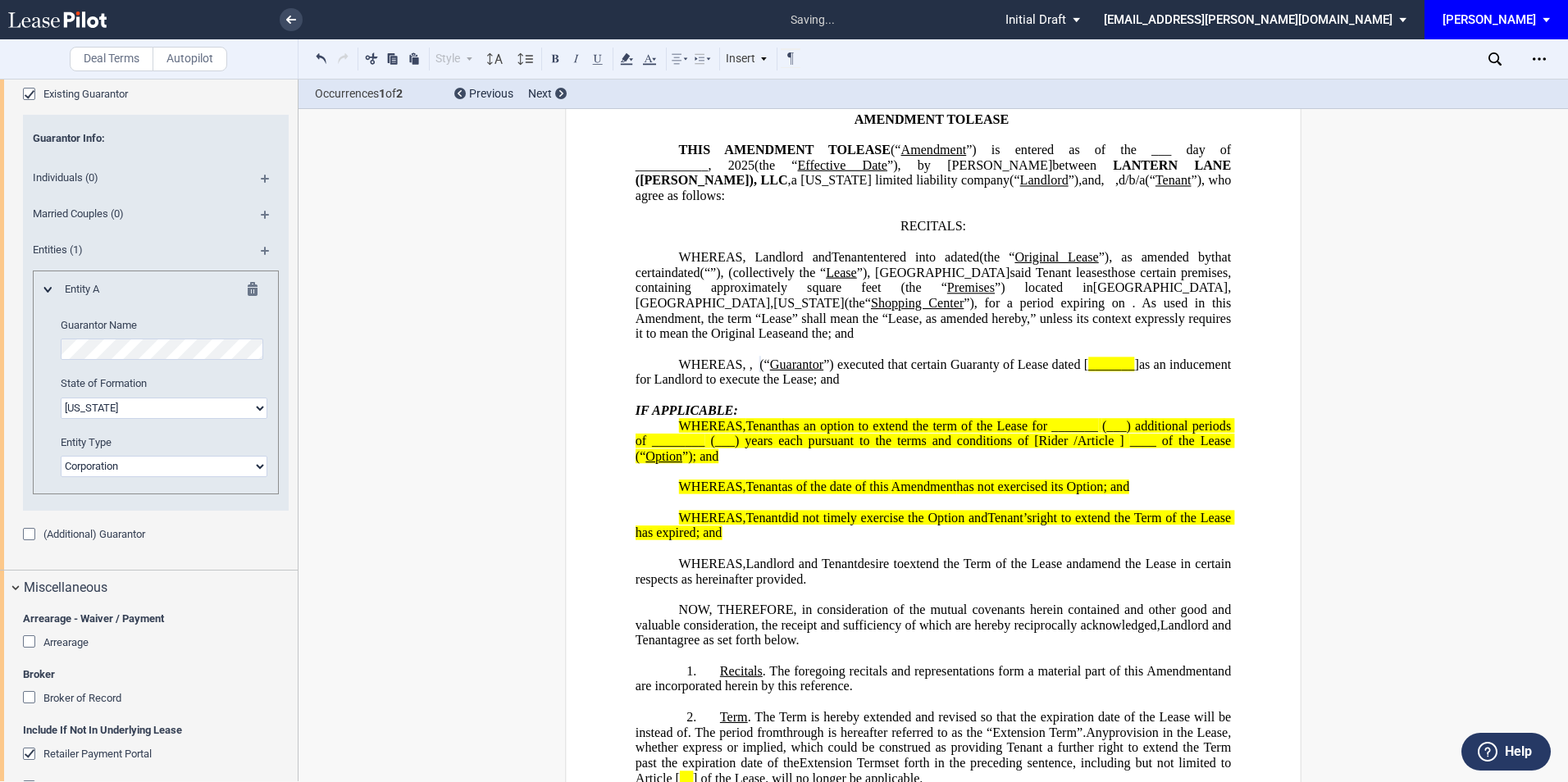
scroll to position [2225, 0]
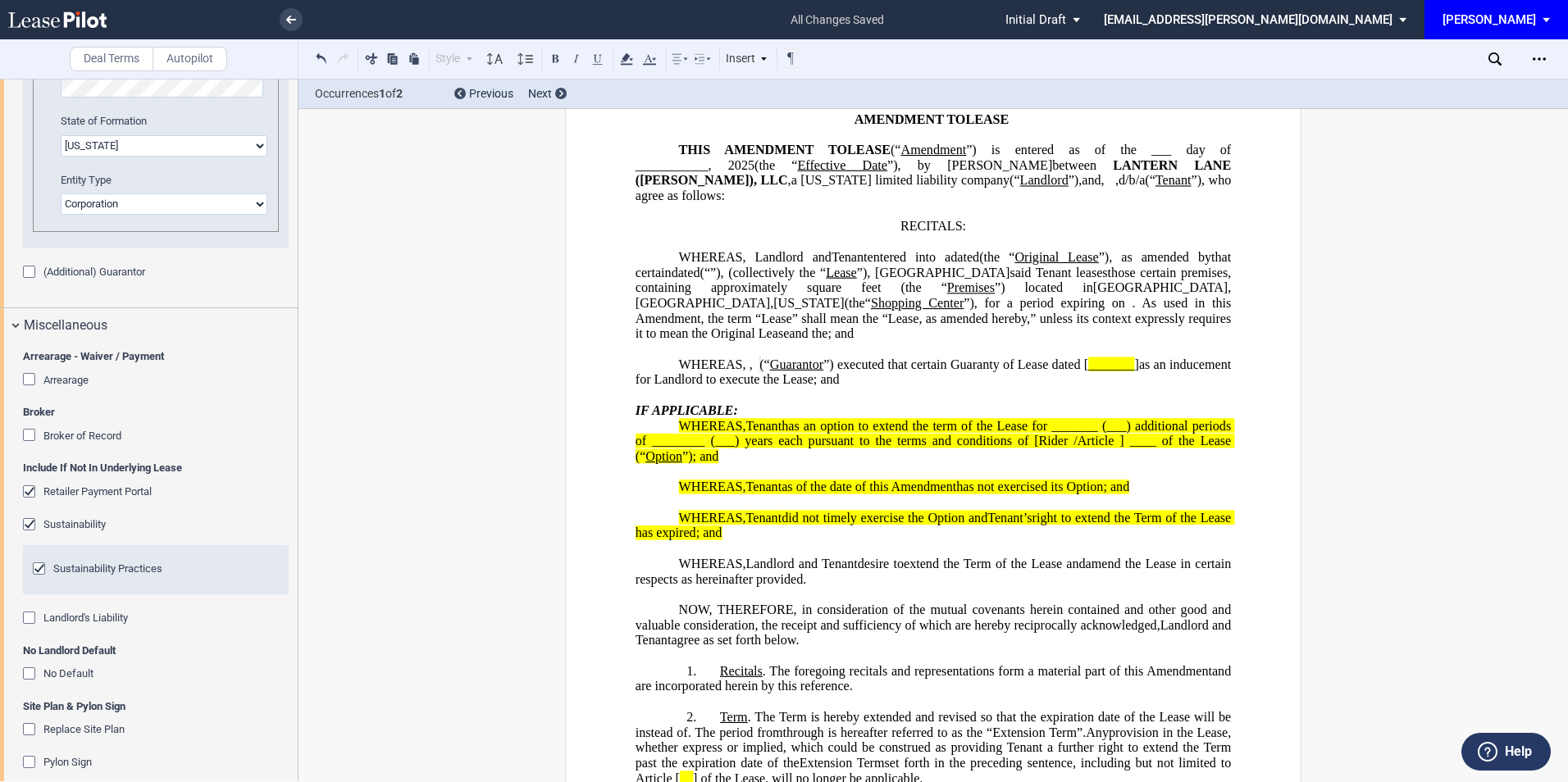
click at [30, 675] on div "No Default" at bounding box center [31, 675] width 16 height 16
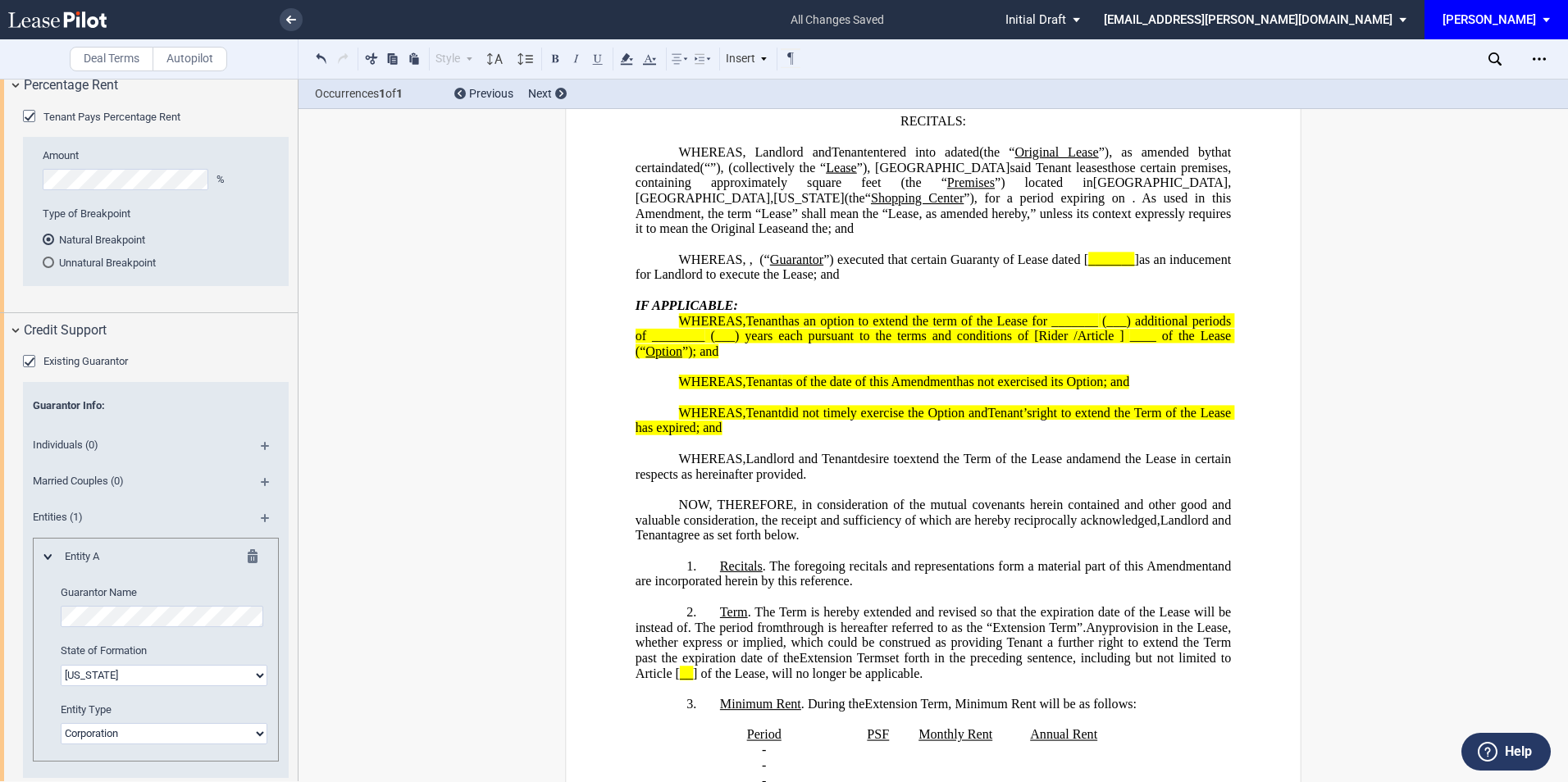
scroll to position [0, 0]
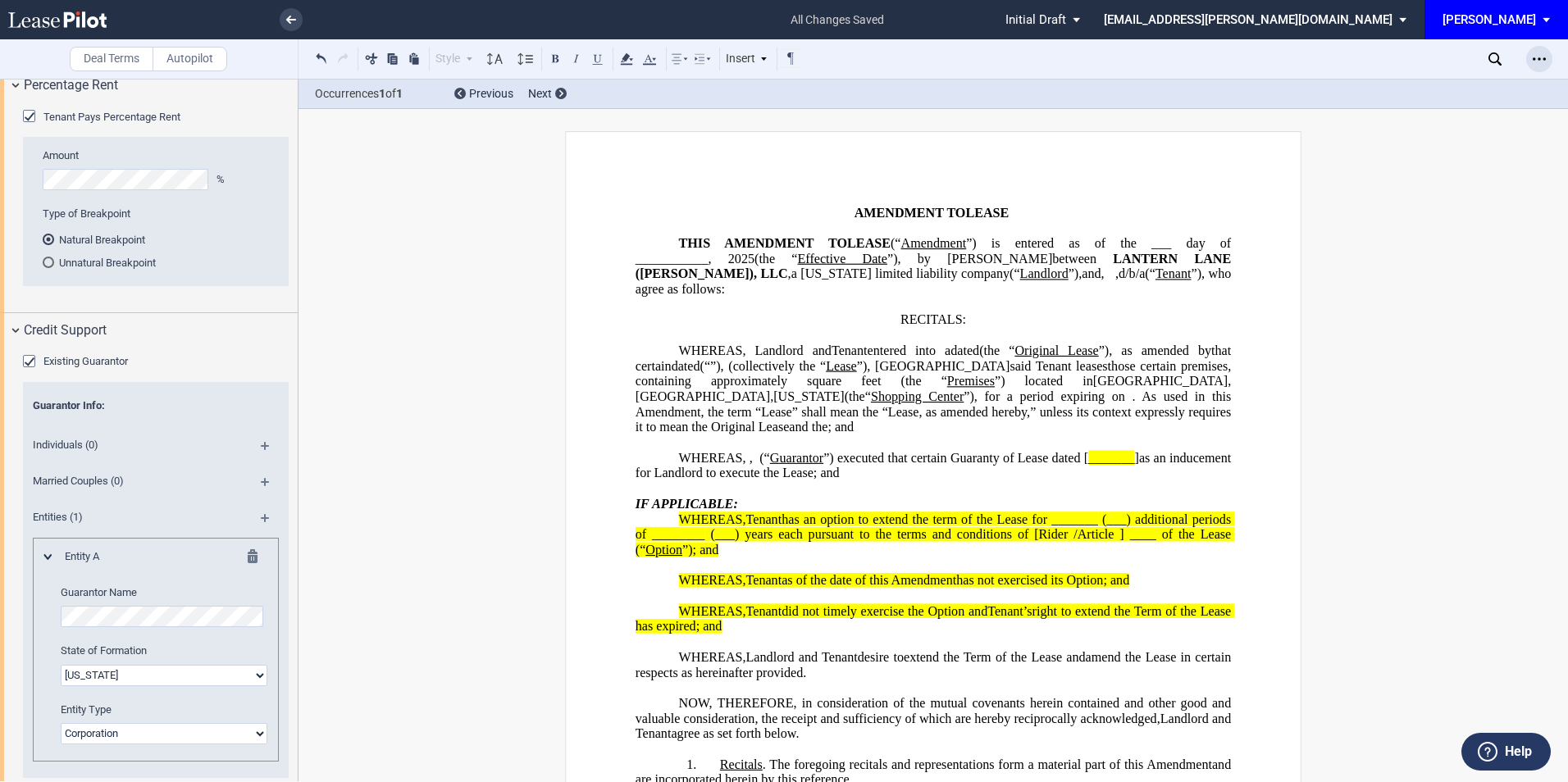
click at [1548, 61] on div "Open Lease options menu" at bounding box center [1538, 59] width 26 height 26
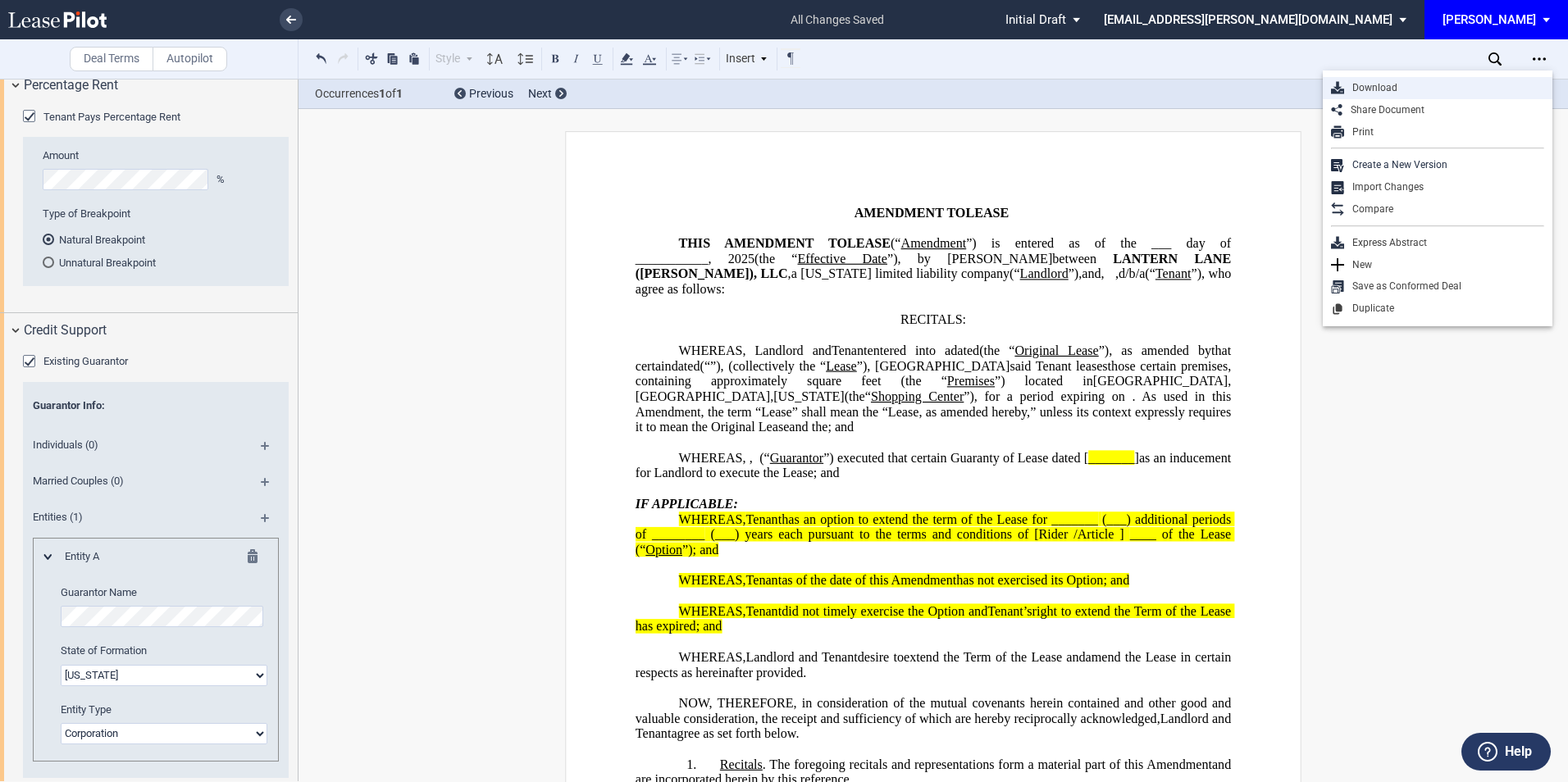
click at [1418, 87] on div "Download" at bounding box center [1444, 88] width 200 height 13
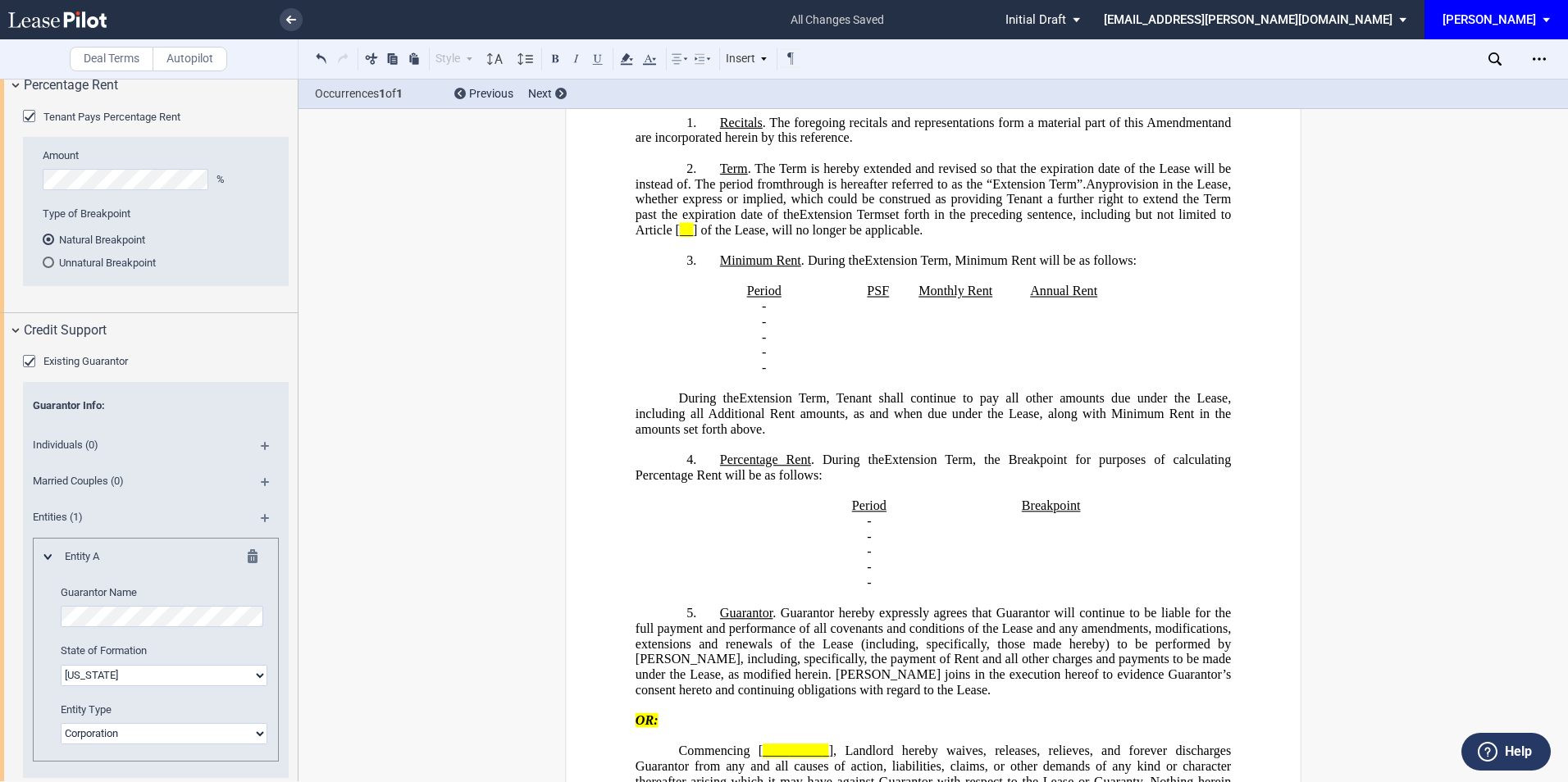
scroll to position [656, 0]
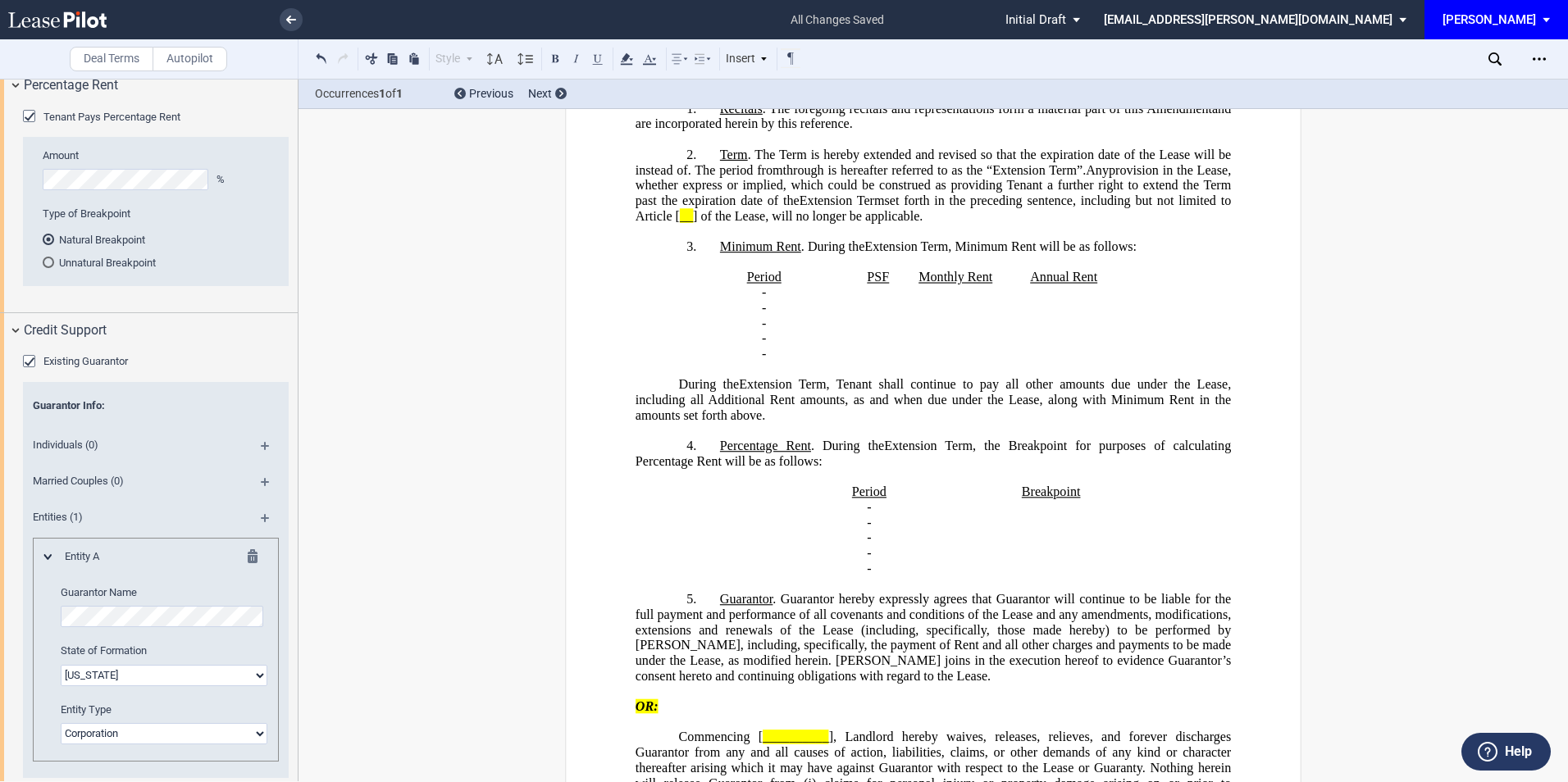
click at [825, 207] on span "provision in the Lease, whether express or implied, which could be construed as…" at bounding box center [934, 184] width 599 height 45
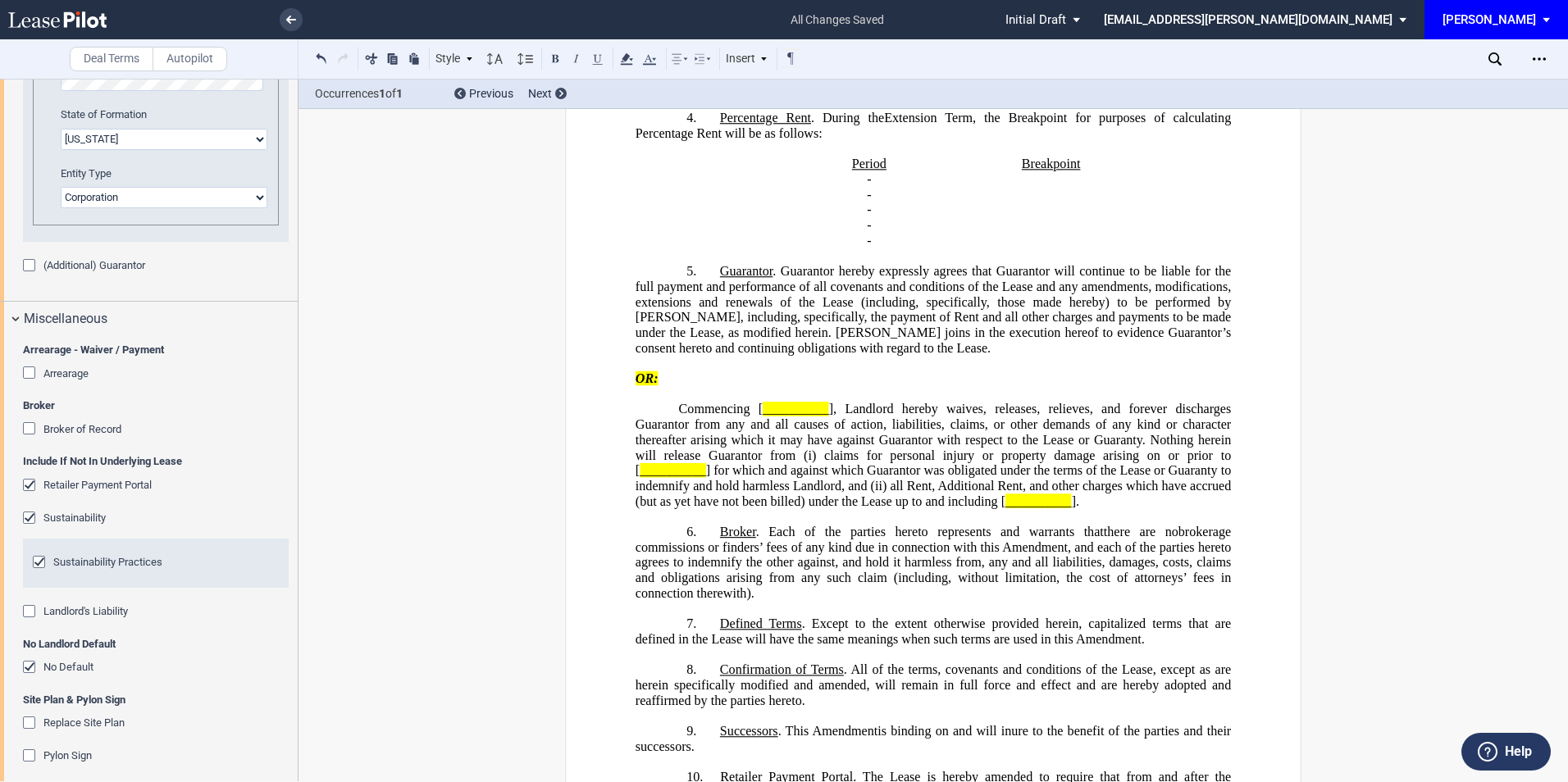
scroll to position [2243, 0]
